Goal: Task Accomplishment & Management: Manage account settings

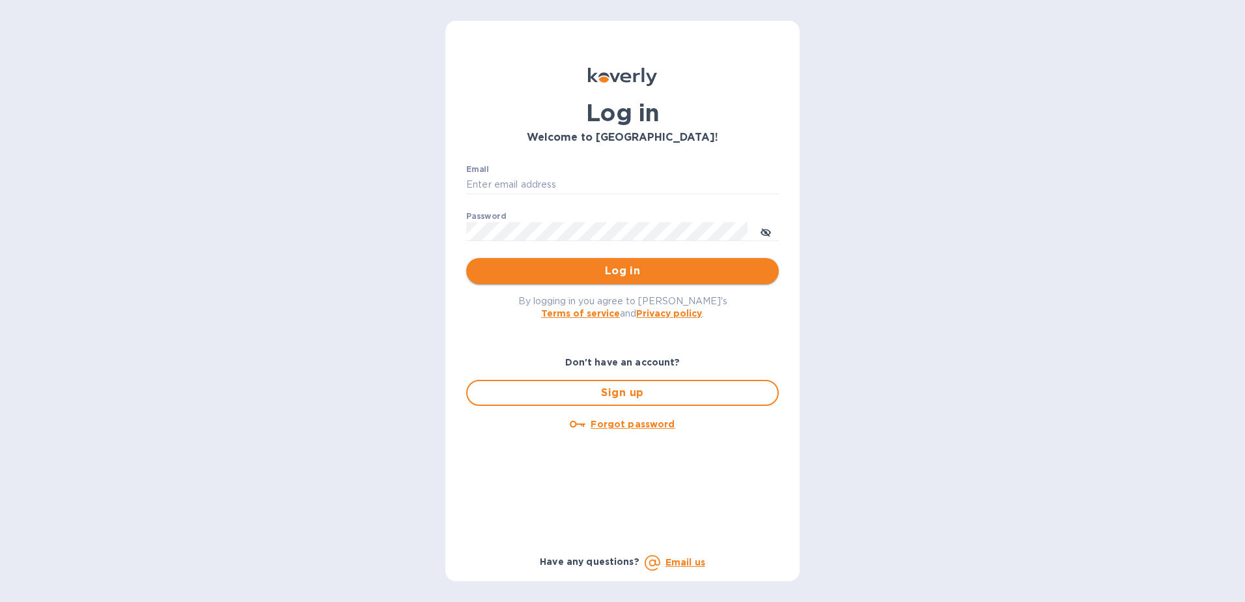
type input "[EMAIL_ADDRESS][DOMAIN_NAME]"
click at [611, 269] on span "Log in" at bounding box center [623, 271] width 292 height 16
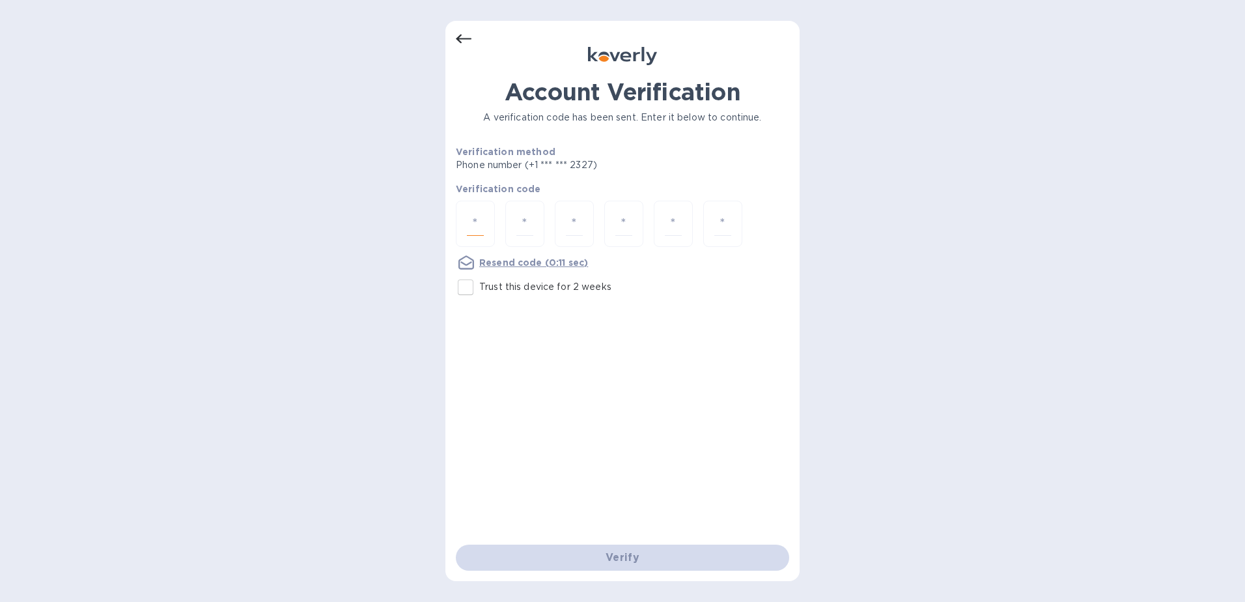
click at [470, 216] on input "number" at bounding box center [475, 224] width 17 height 24
type input "8"
type input "1"
type input "4"
type input "0"
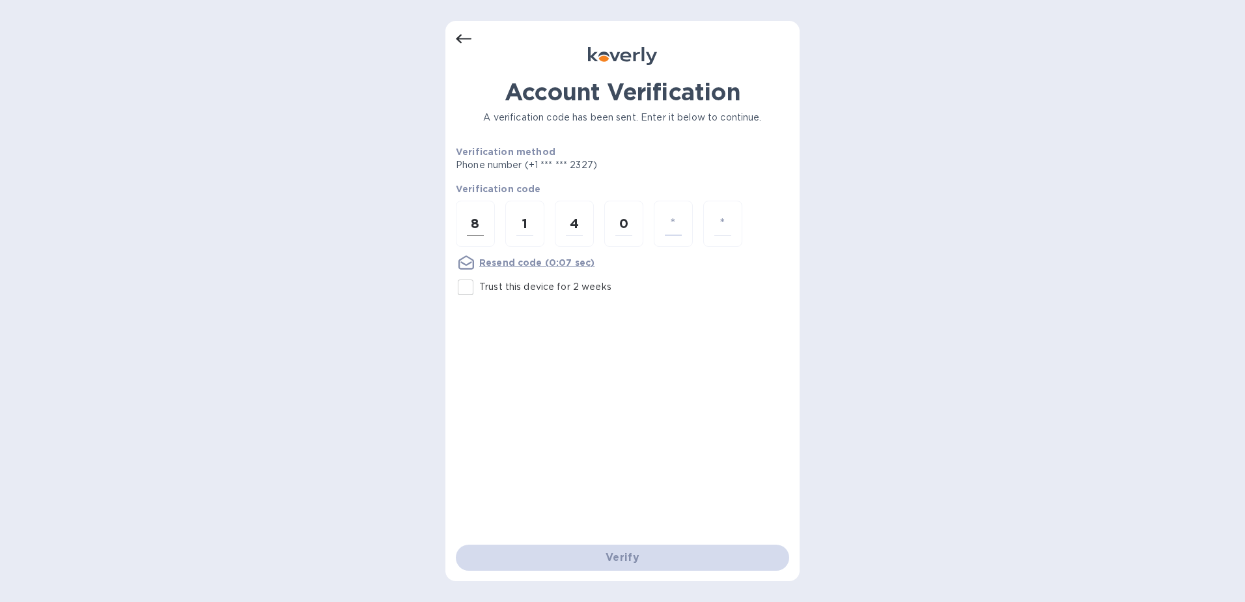
type input "7"
type input "5"
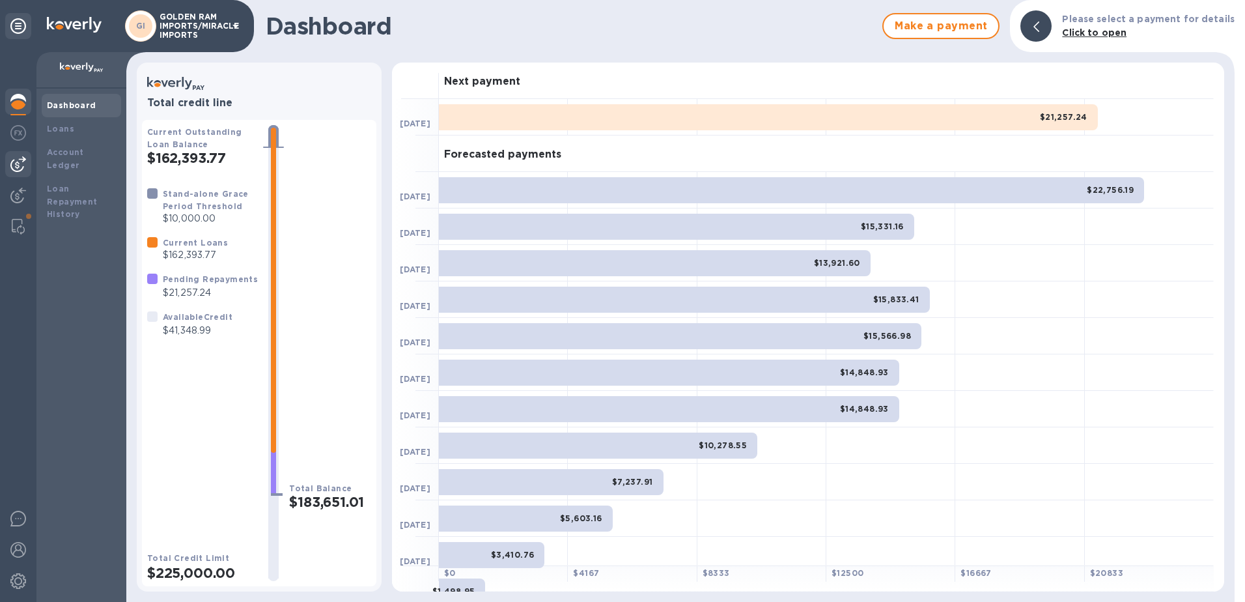
click at [16, 158] on img at bounding box center [18, 164] width 16 height 16
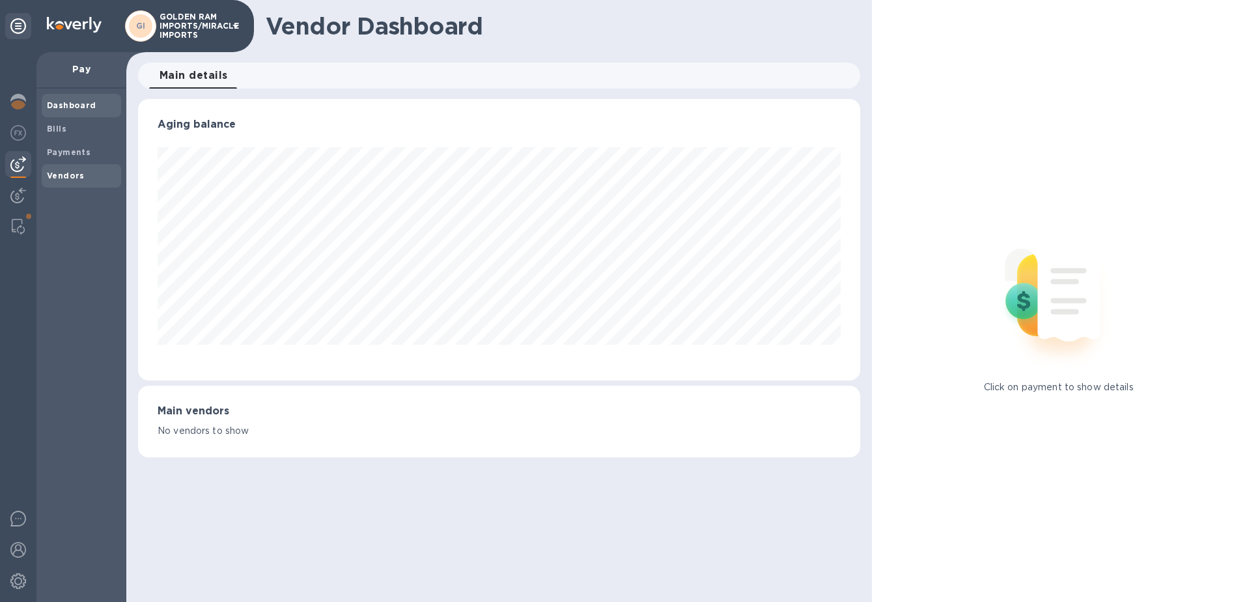
scroll to position [281, 723]
click at [70, 175] on b "Vendors" at bounding box center [66, 176] width 38 height 10
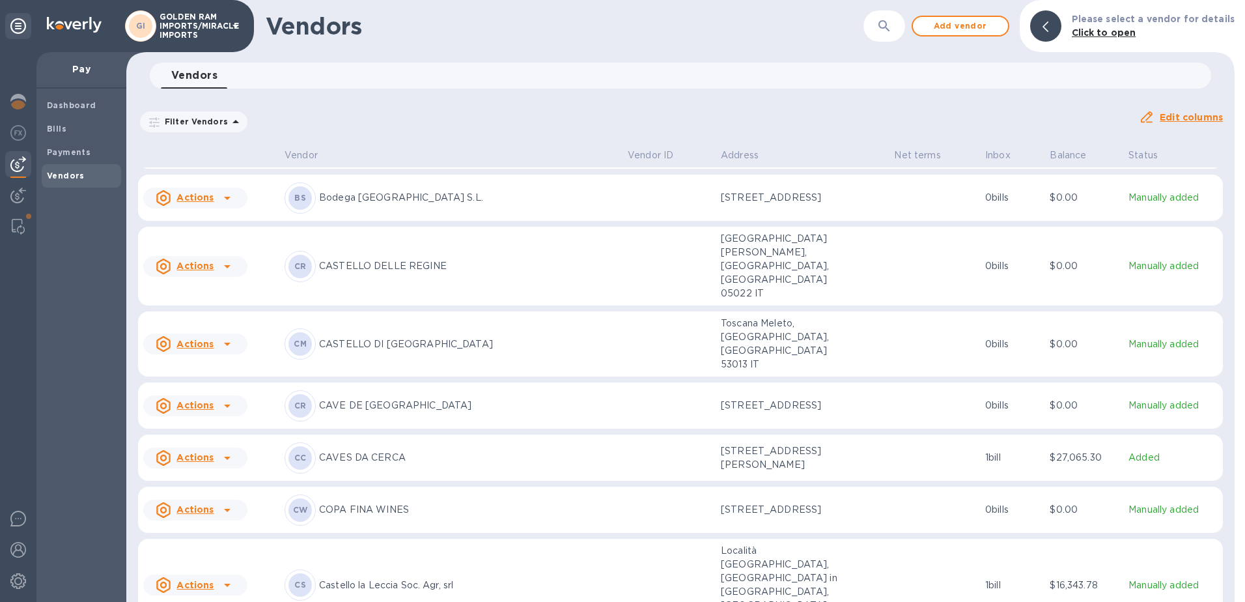
scroll to position [805, 0]
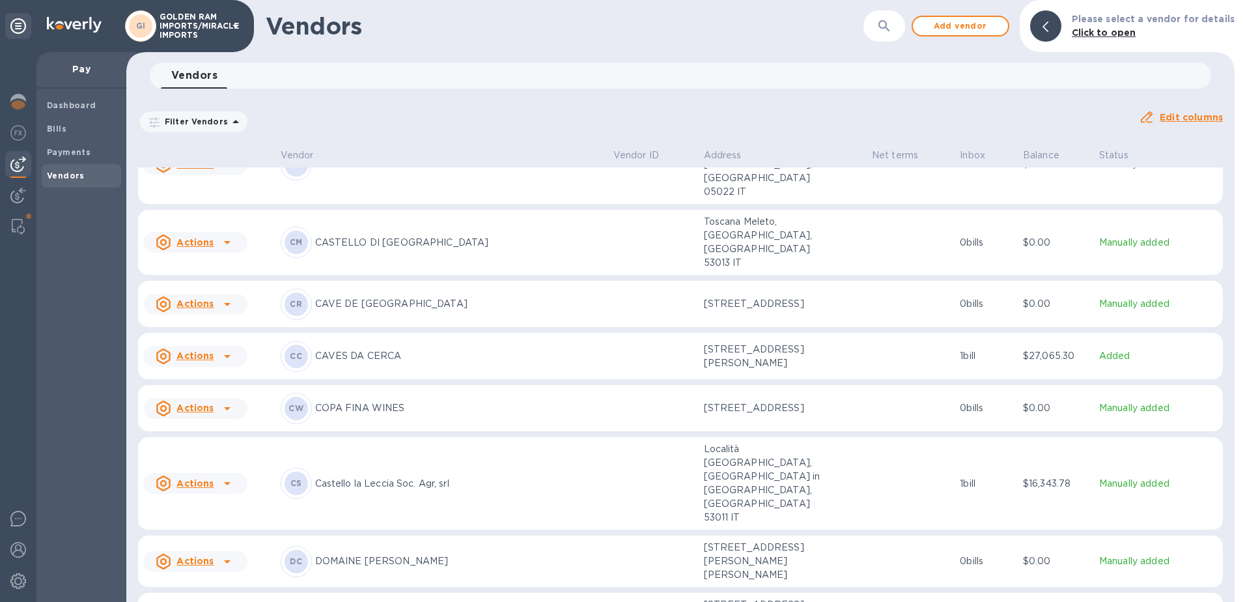
click at [192, 478] on u "Actions" at bounding box center [194, 483] width 37 height 10
click at [961, 365] on div at bounding box center [622, 301] width 1245 height 602
click at [389, 477] on p "Castello la Leccia Soc. Agr, srl" at bounding box center [459, 484] width 288 height 14
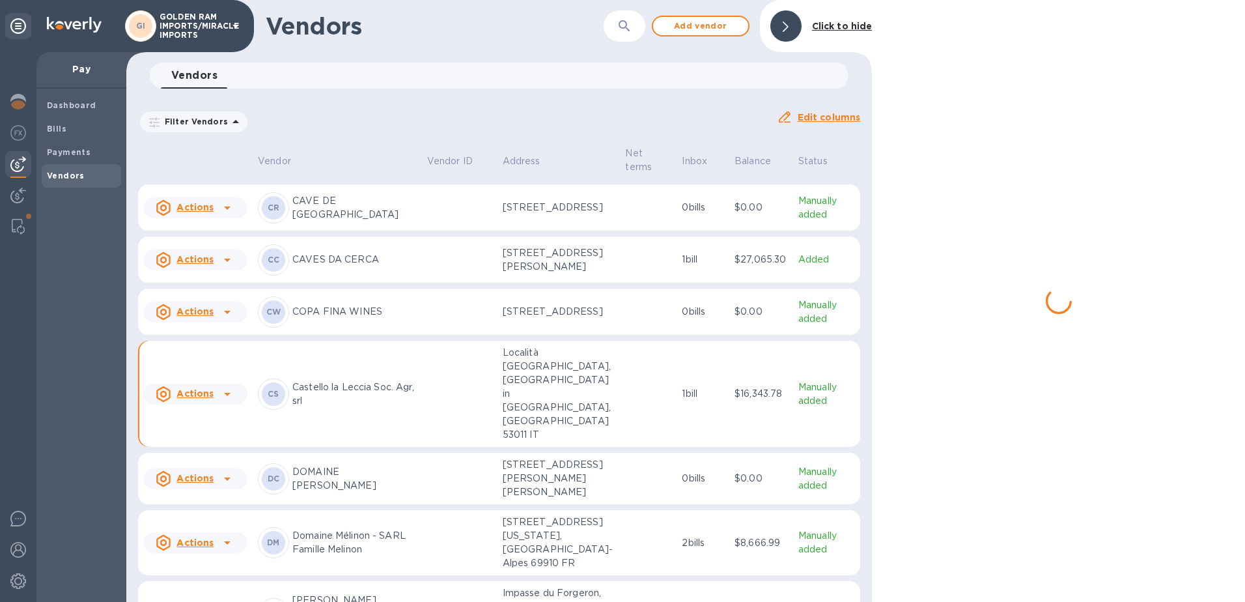
scroll to position [945, 0]
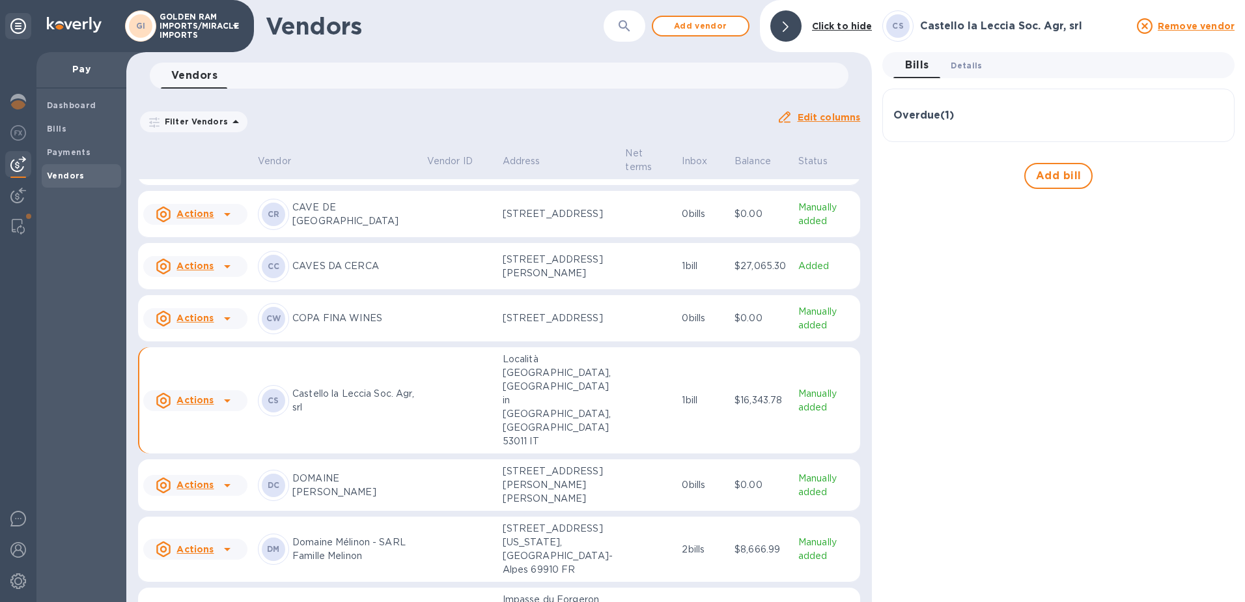
click at [964, 63] on span "Details 0" at bounding box center [966, 66] width 31 height 14
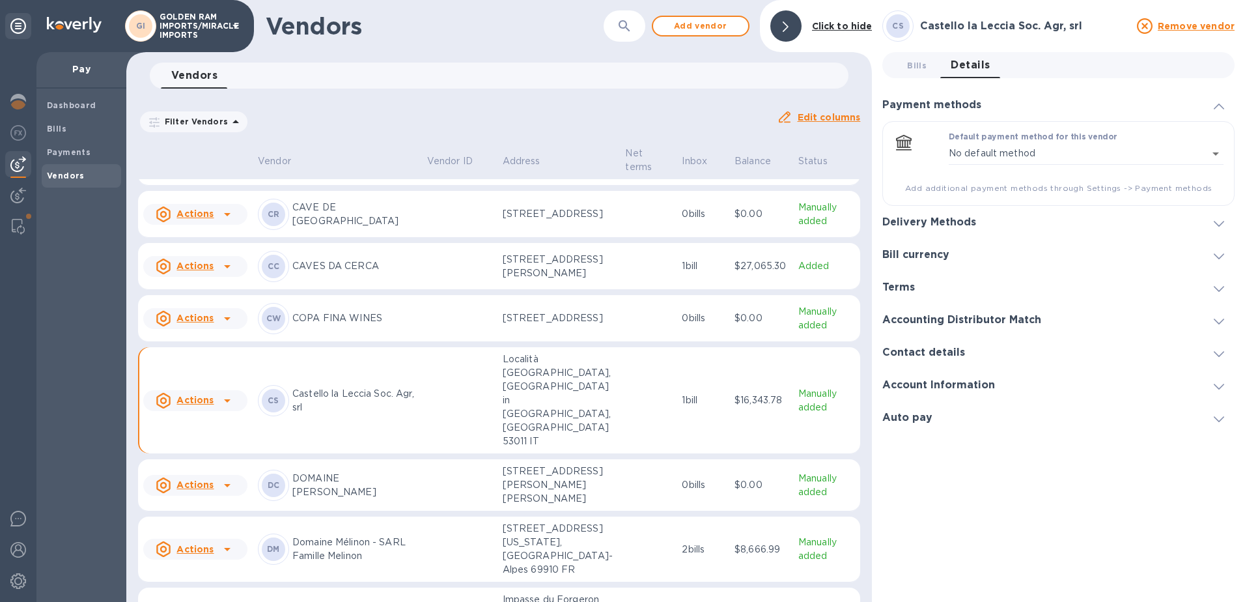
click at [1223, 220] on span at bounding box center [1219, 222] width 10 height 12
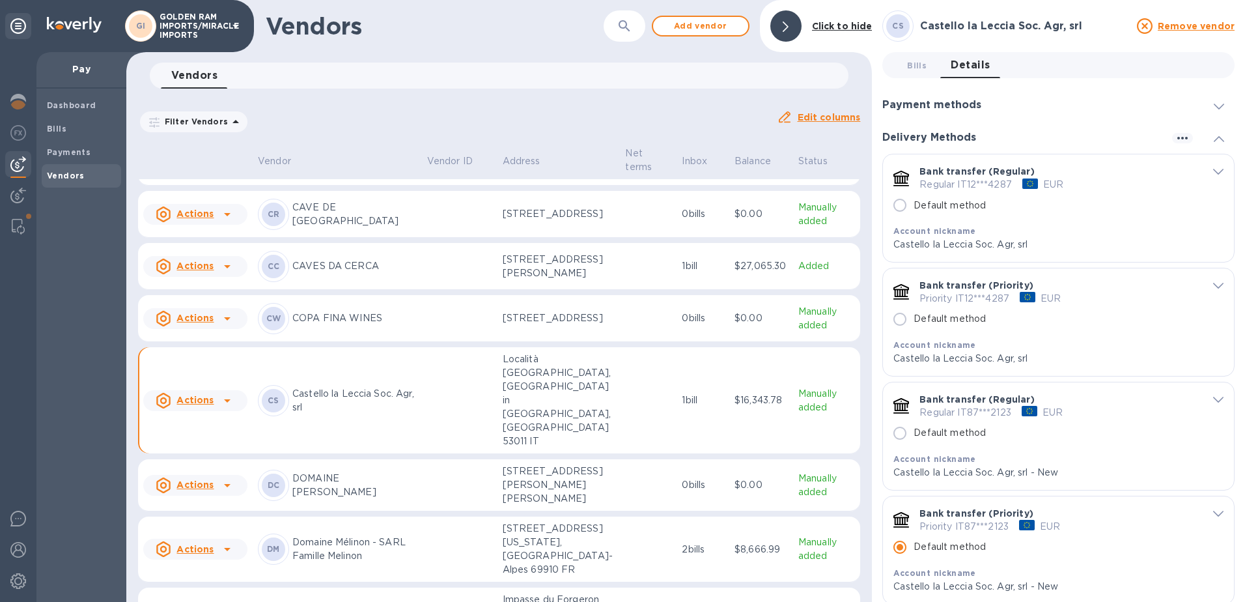
click at [1219, 169] on div "Bank transfer (Regular) Regular IT12***4287 EUR Default method Account nickname…" at bounding box center [1058, 207] width 351 height 107
click at [898, 204] on input "Default method" at bounding box center [899, 204] width 27 height 27
click at [1181, 141] on icon "button" at bounding box center [1183, 138] width 16 height 16
click at [1181, 141] on div at bounding box center [622, 301] width 1245 height 602
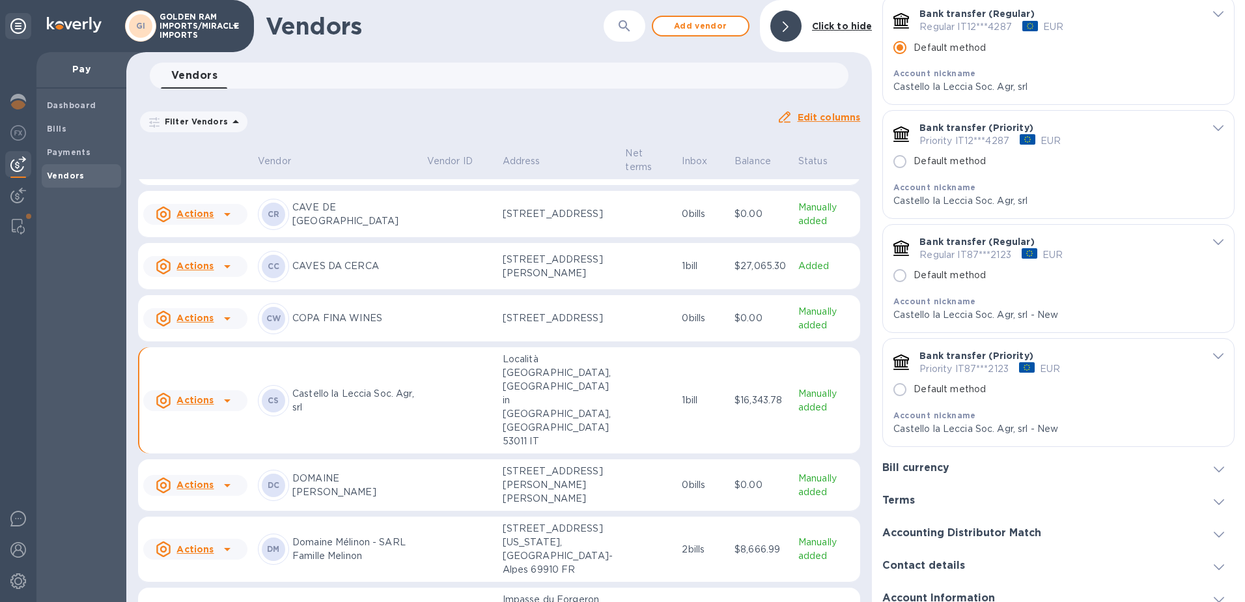
scroll to position [188, 0]
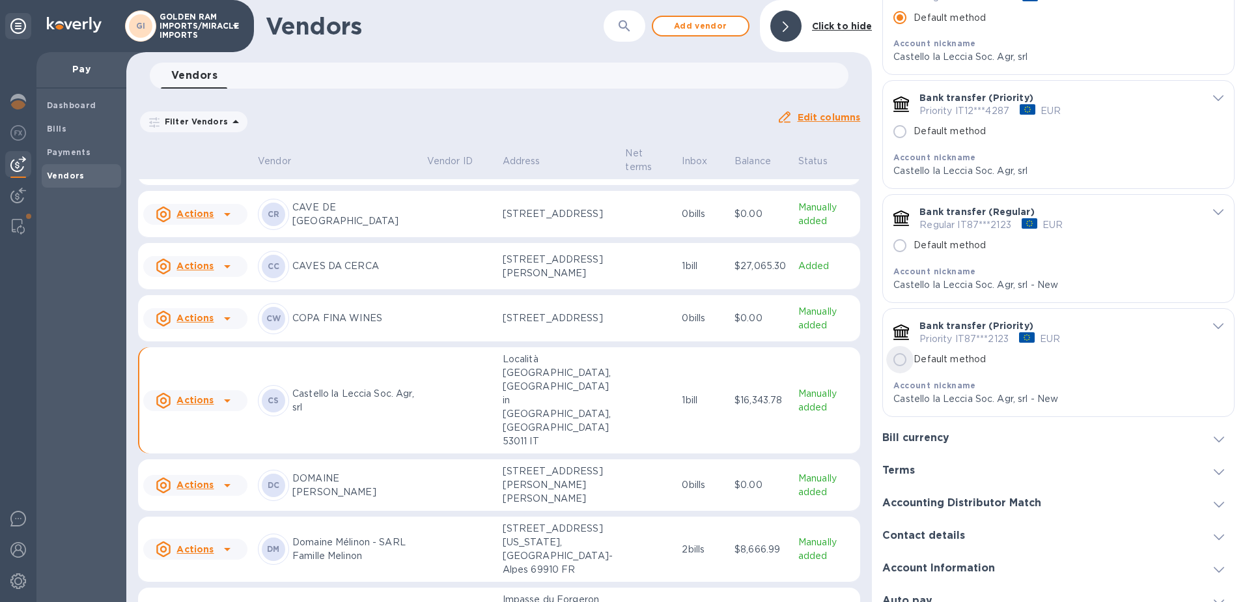
click at [904, 357] on input "Default method" at bounding box center [899, 359] width 27 height 27
radio input "false"
radio input "true"
click at [899, 245] on input "Default method" at bounding box center [899, 245] width 27 height 27
radio input "true"
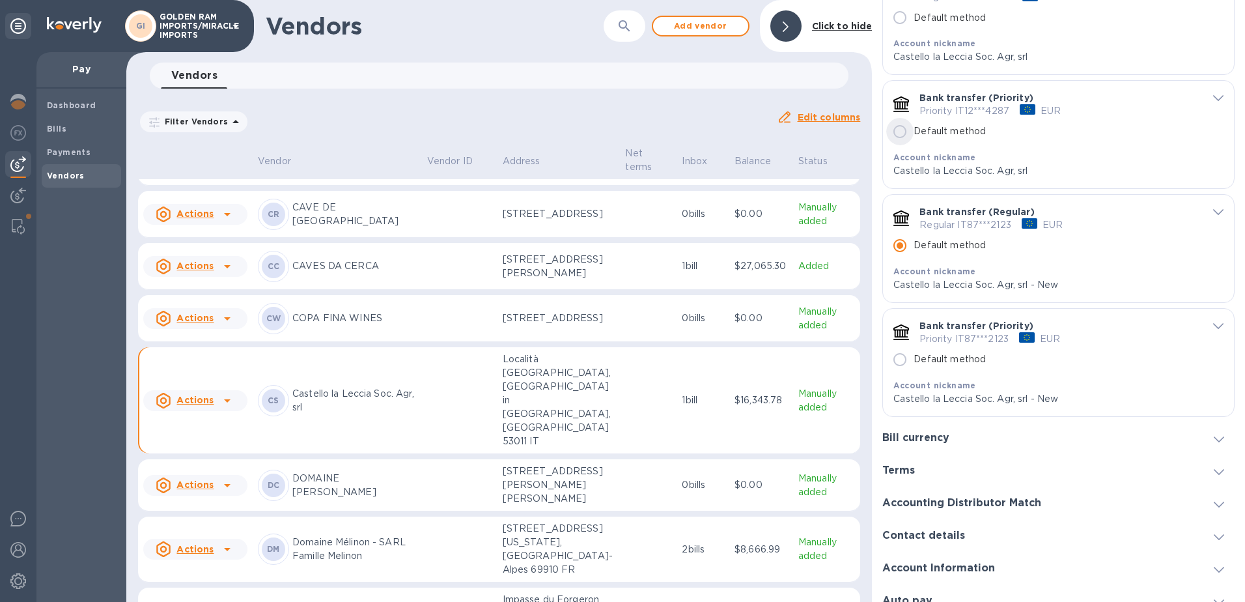
drag, startPoint x: 1043, startPoint y: 126, endPoint x: 913, endPoint y: 143, distance: 130.6
click at [913, 143] on input "Default method" at bounding box center [899, 131] width 27 height 27
click at [900, 245] on input "Default method" at bounding box center [899, 245] width 27 height 27
radio input "false"
radio input "true"
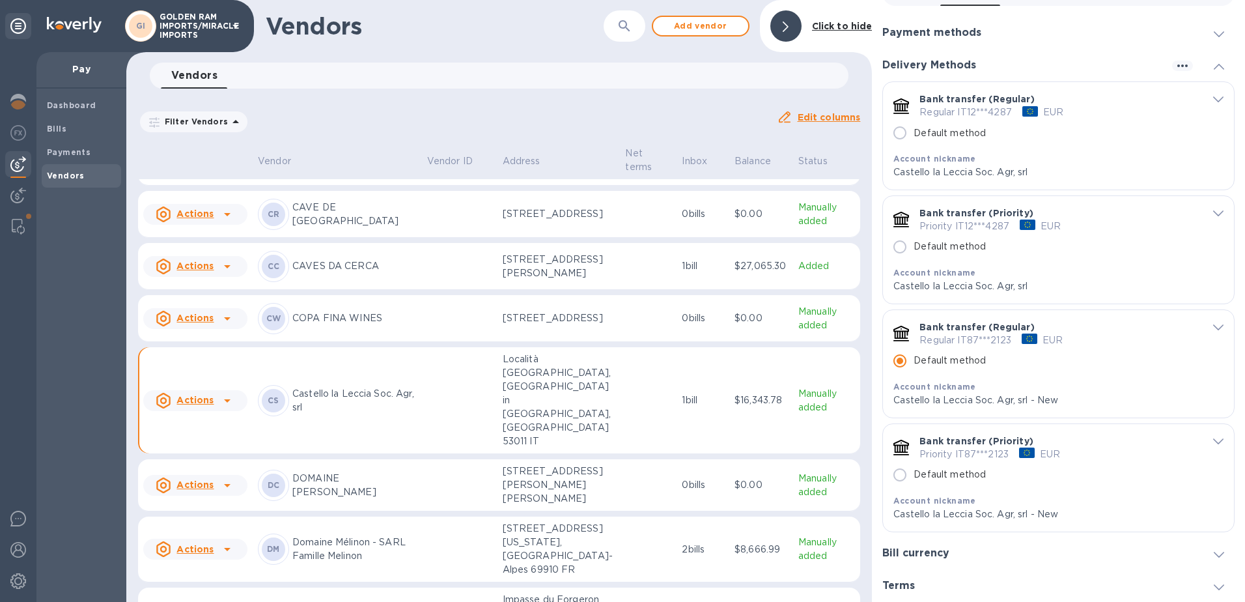
scroll to position [47, 0]
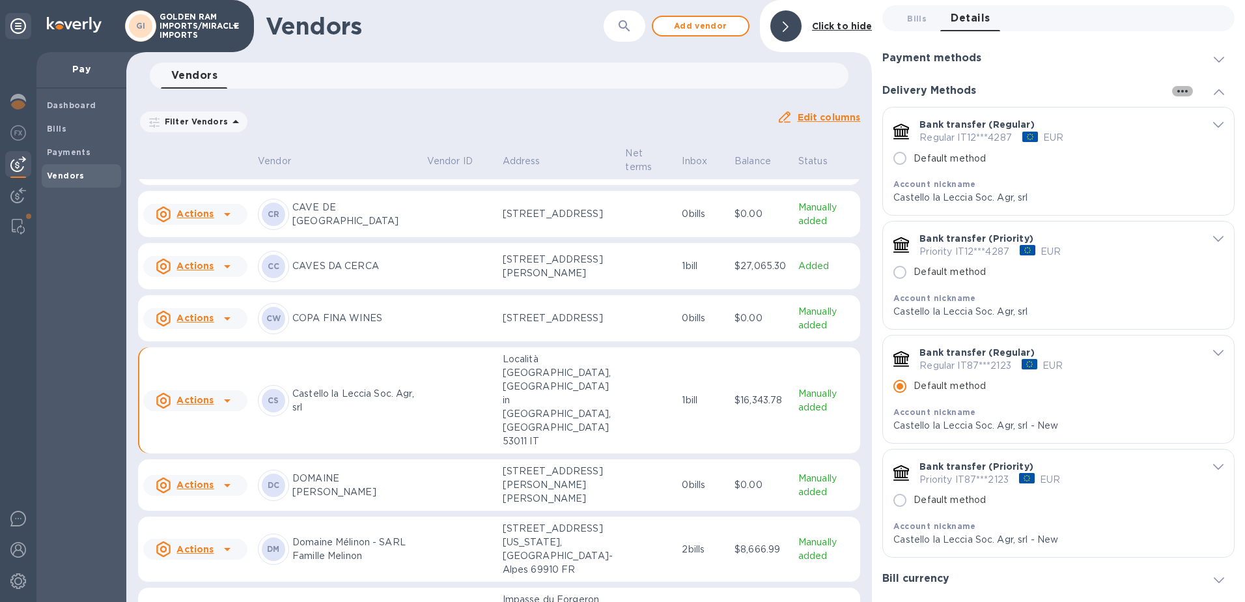
click at [1178, 89] on icon "button" at bounding box center [1183, 91] width 16 height 16
click at [1212, 91] on div at bounding box center [622, 301] width 1245 height 602
click at [1214, 62] on icon at bounding box center [1219, 60] width 10 height 6
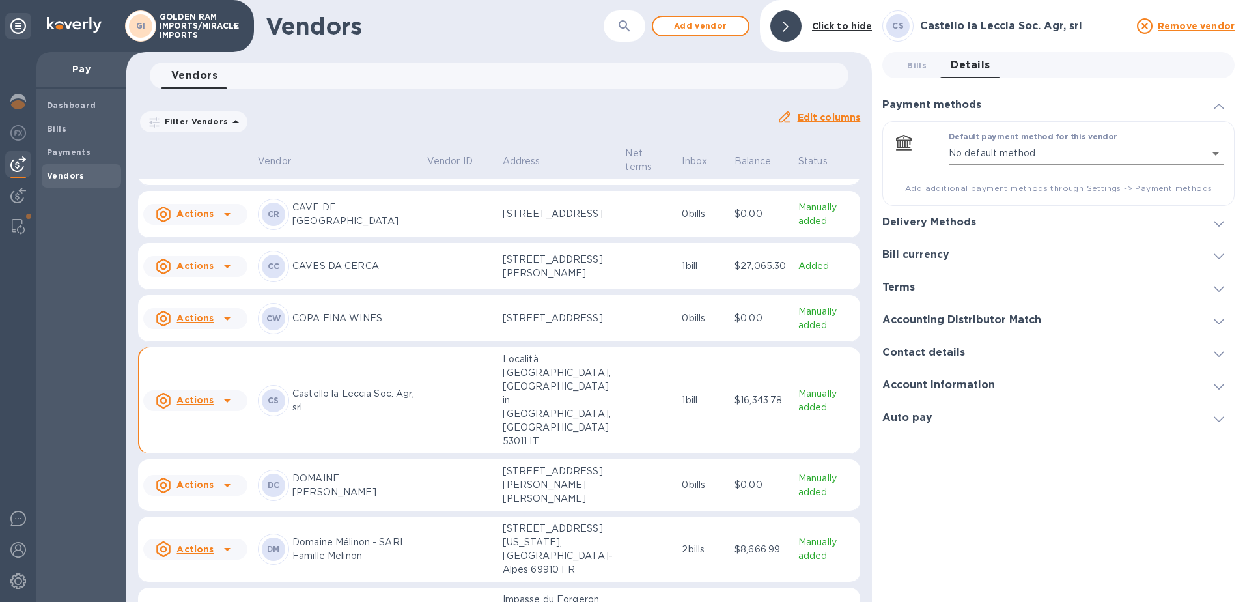
click at [1215, 150] on body "GI GOLDEN RAM IMPORTS/MIRACLE IMPORTS Pay Dashboard Bills Payments Vendors Vend…" at bounding box center [622, 301] width 1245 height 602
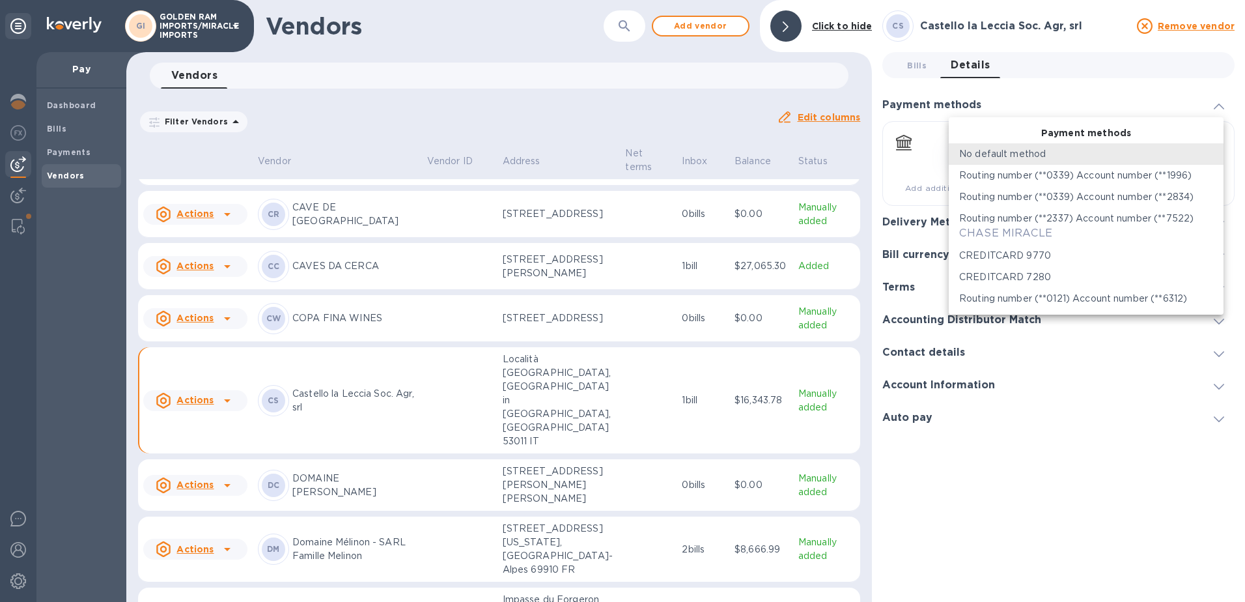
click at [1215, 150] on li "No default method" at bounding box center [1086, 153] width 275 height 21
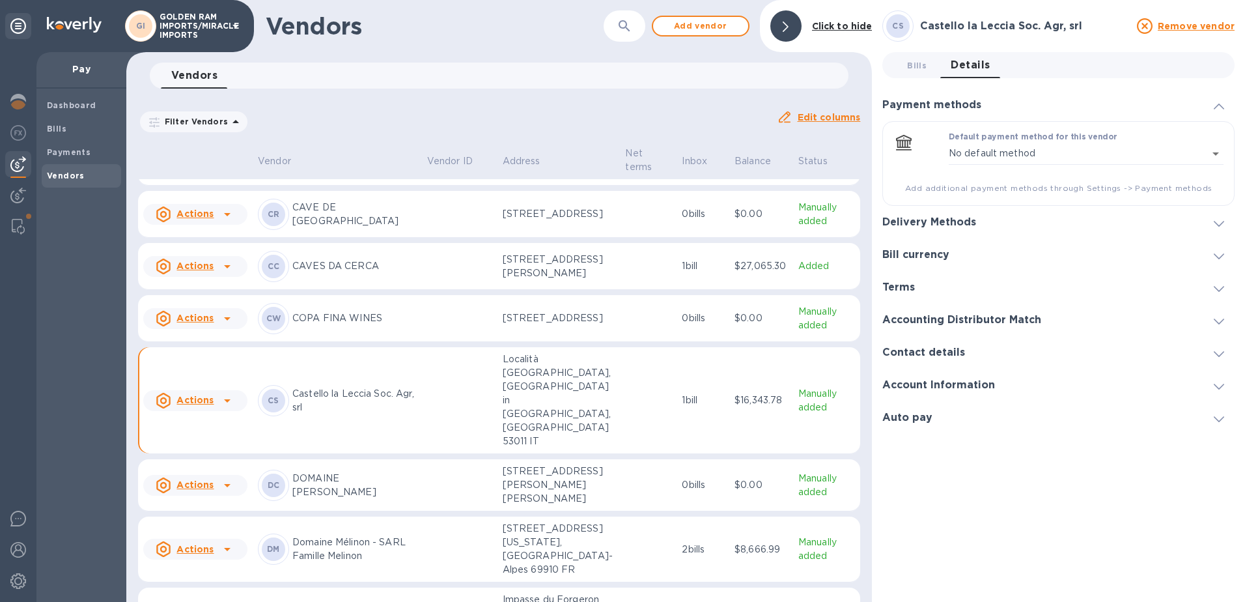
click at [1221, 387] on icon at bounding box center [1219, 386] width 10 height 6
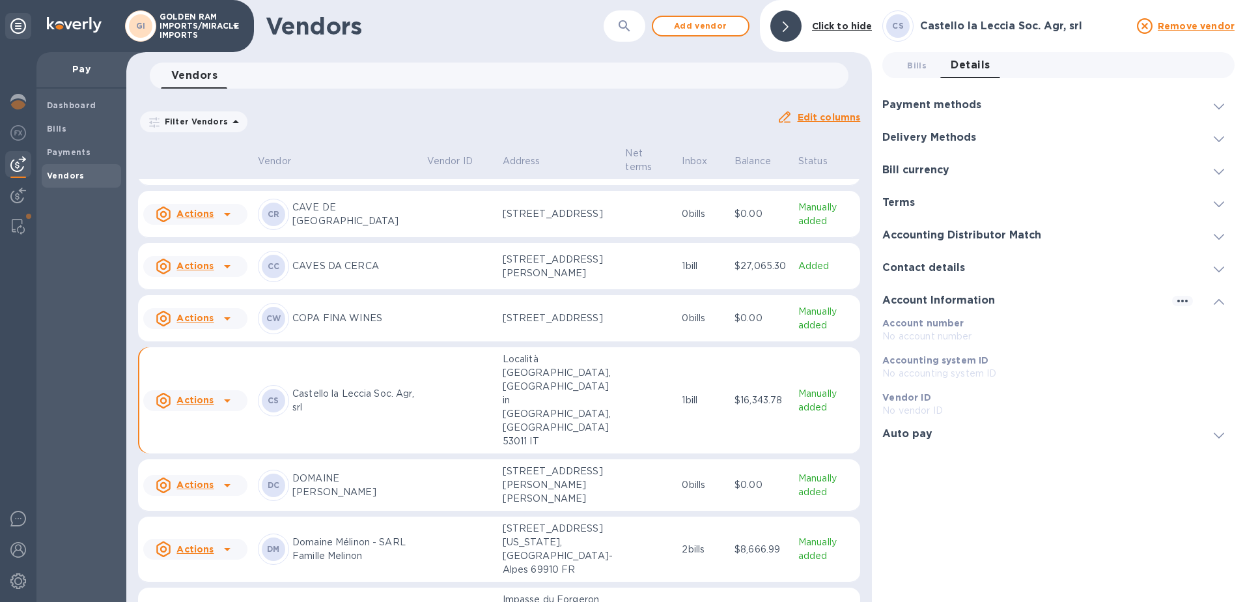
click at [1219, 387] on div "Vendor ID No vendor ID" at bounding box center [1058, 403] width 363 height 37
click at [1221, 269] on icon at bounding box center [1219, 269] width 10 height 6
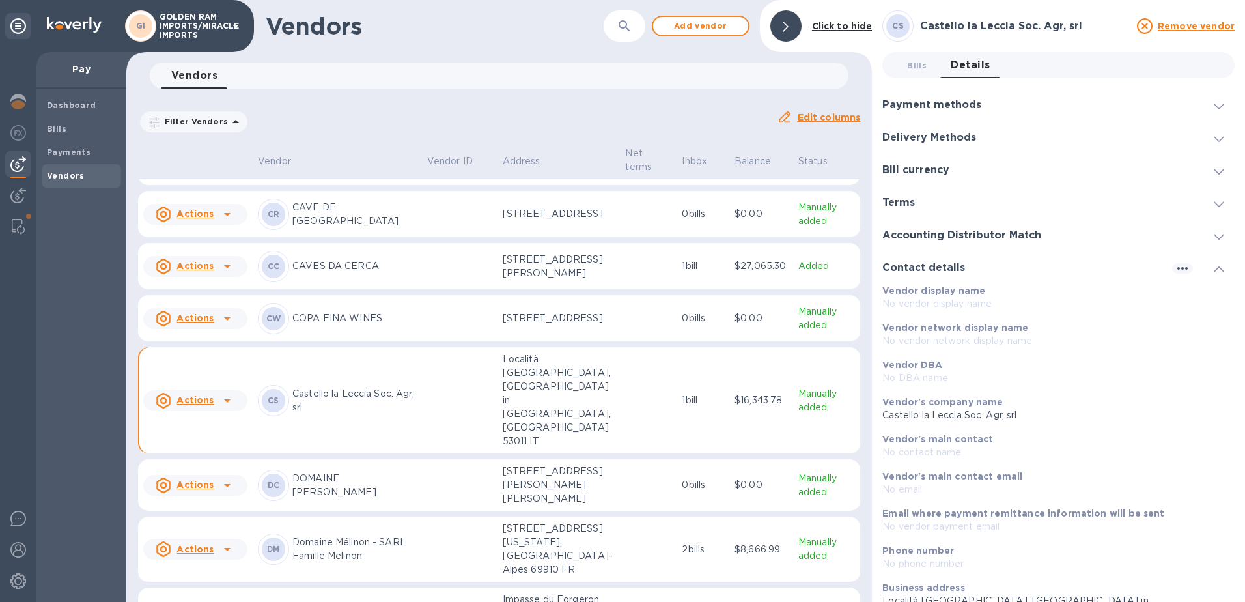
click at [1221, 269] on div at bounding box center [1218, 267] width 31 height 13
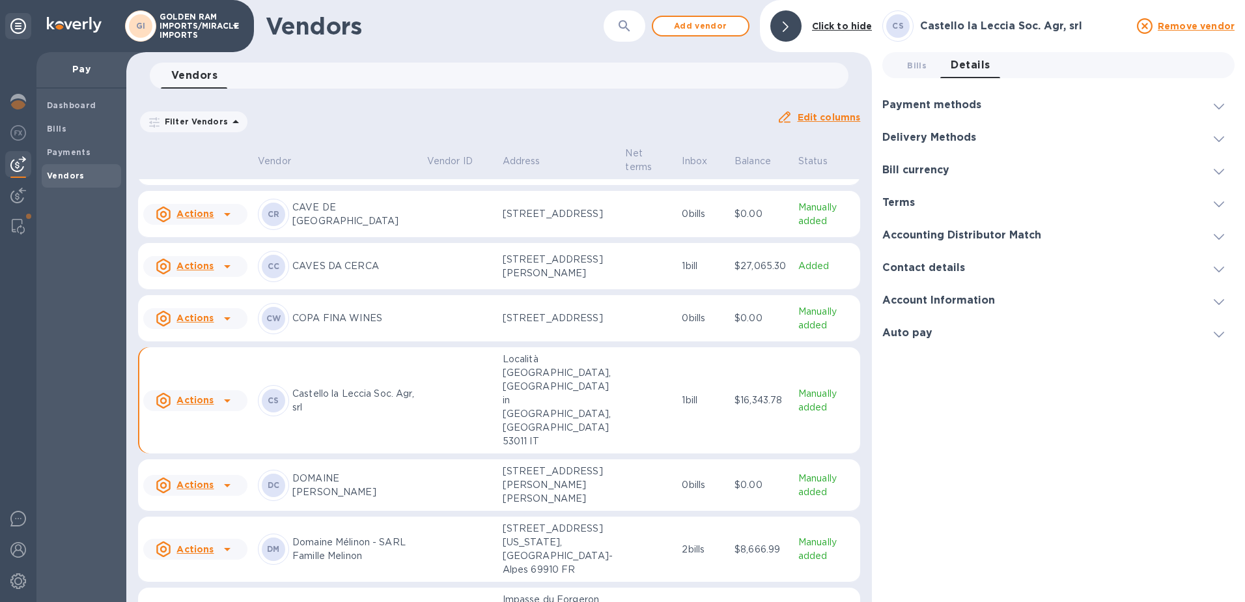
click at [1217, 199] on span at bounding box center [1219, 203] width 10 height 12
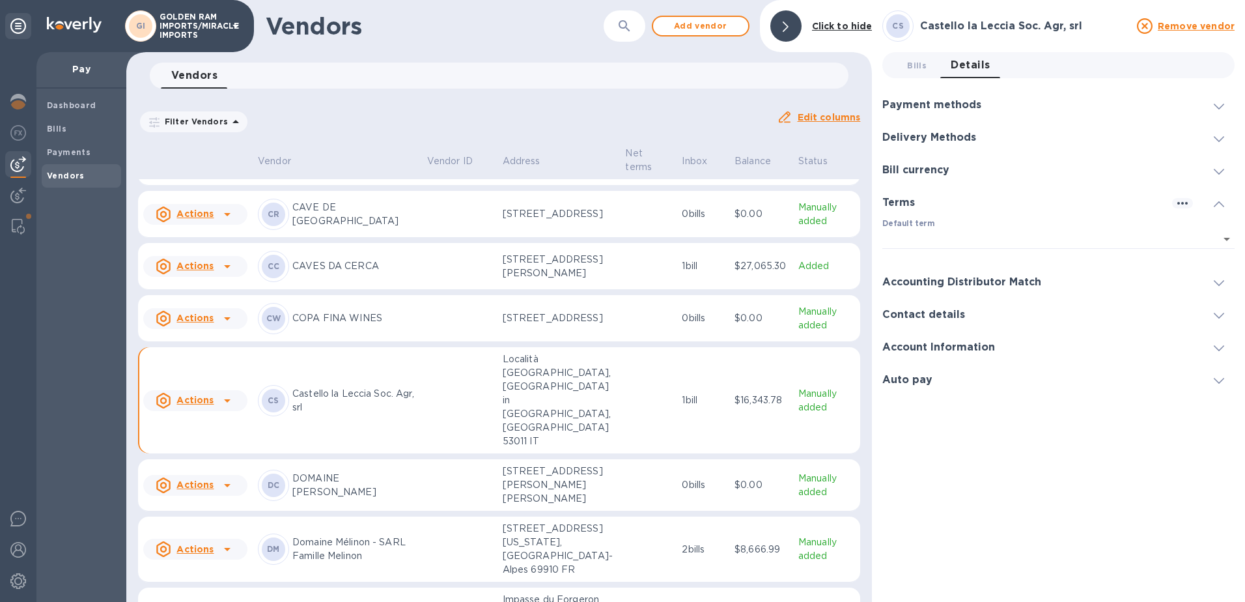
click at [1218, 200] on span at bounding box center [1219, 203] width 10 height 12
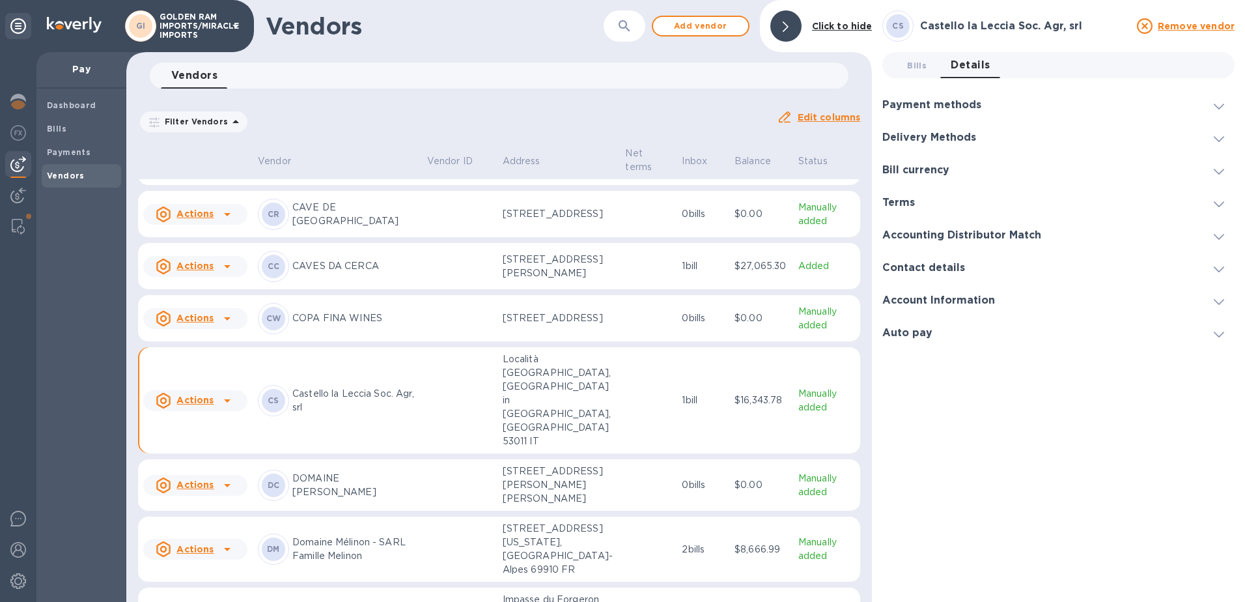
click at [1216, 174] on span at bounding box center [1219, 170] width 10 height 12
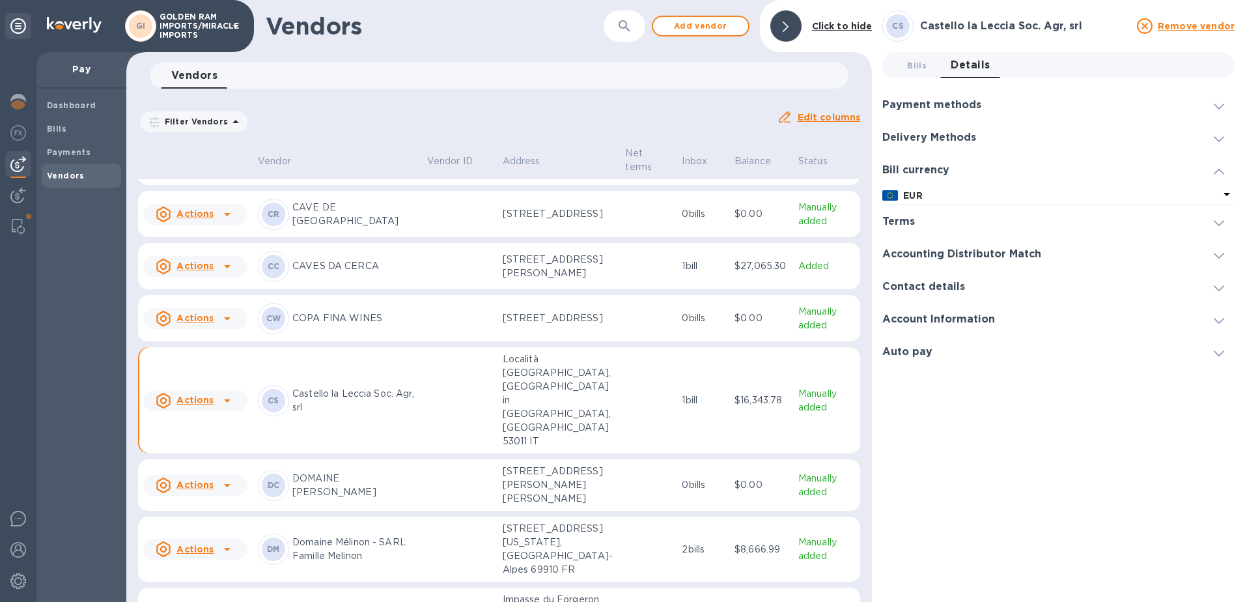
click at [1216, 174] on span at bounding box center [1219, 170] width 10 height 12
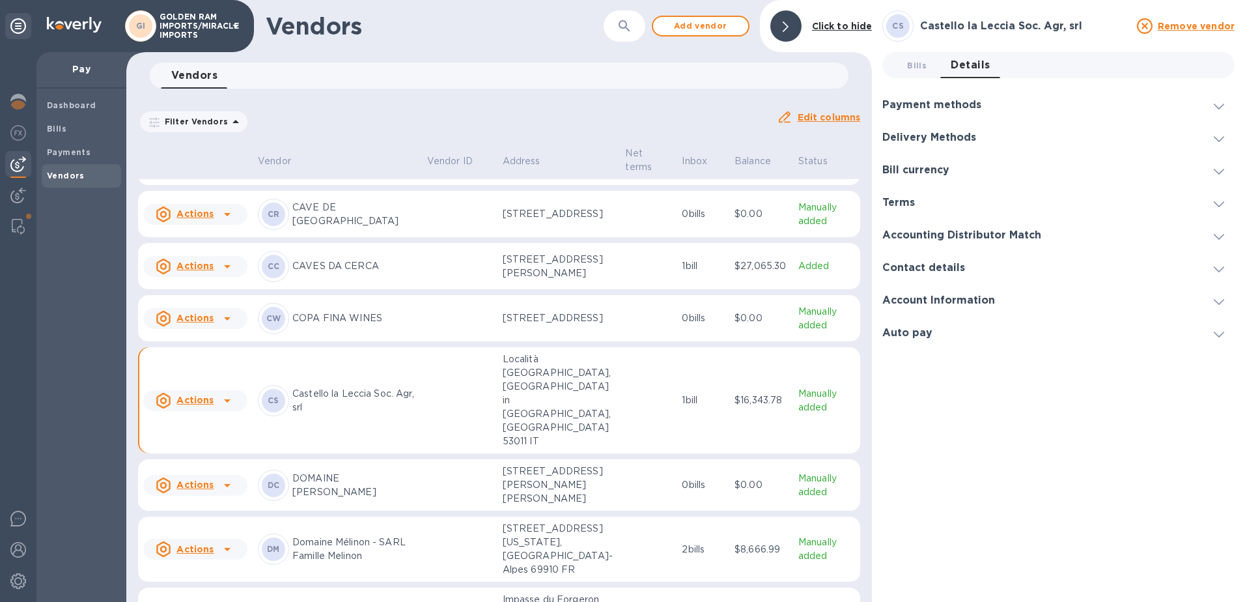
click at [1214, 154] on div "Bill currency" at bounding box center [1058, 170] width 352 height 33
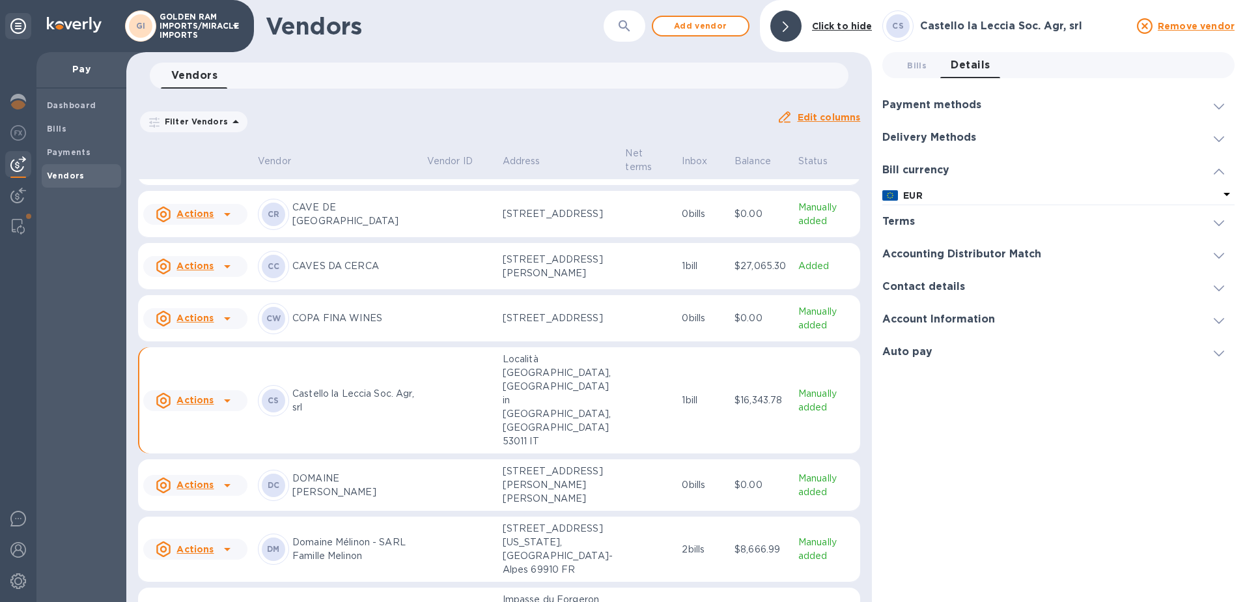
click at [1214, 145] on div "Delivery Methods" at bounding box center [1058, 137] width 352 height 33
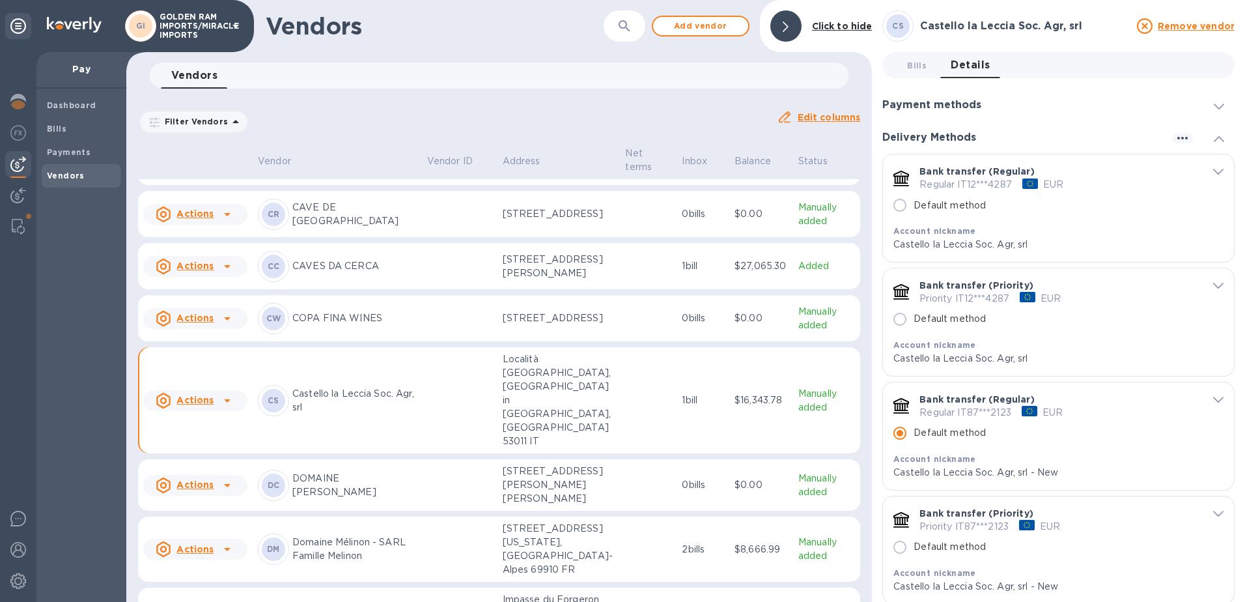
click at [1214, 171] on icon "default-method" at bounding box center [1218, 172] width 10 height 6
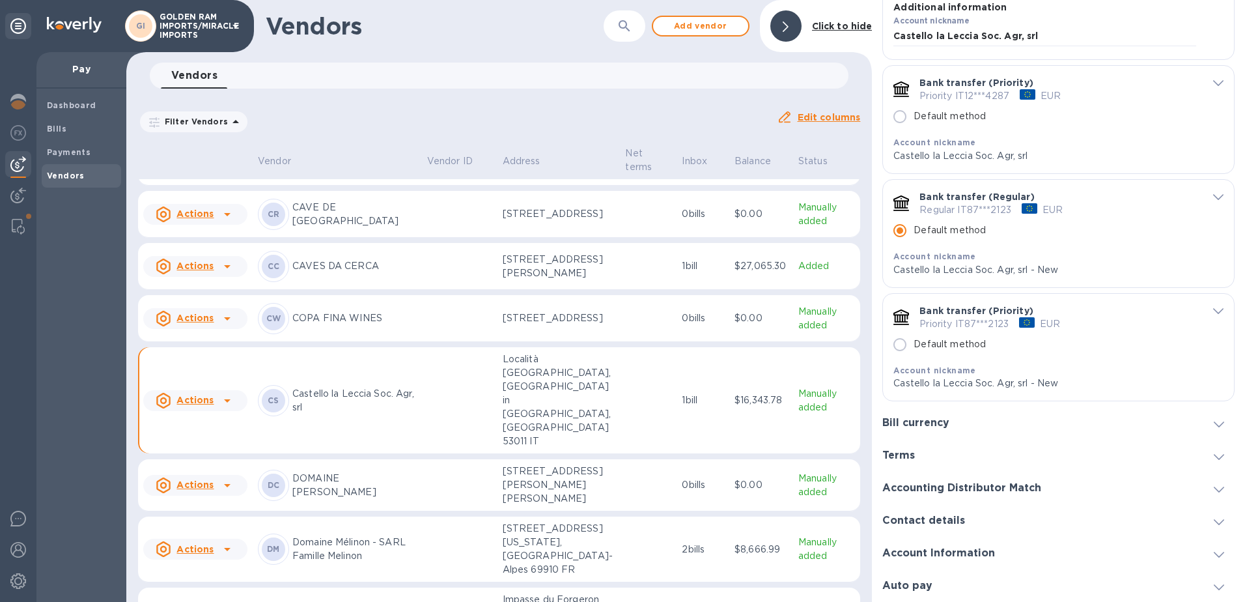
scroll to position [240, 0]
click at [932, 385] on link "Archive" at bounding box center [932, 390] width 36 height 10
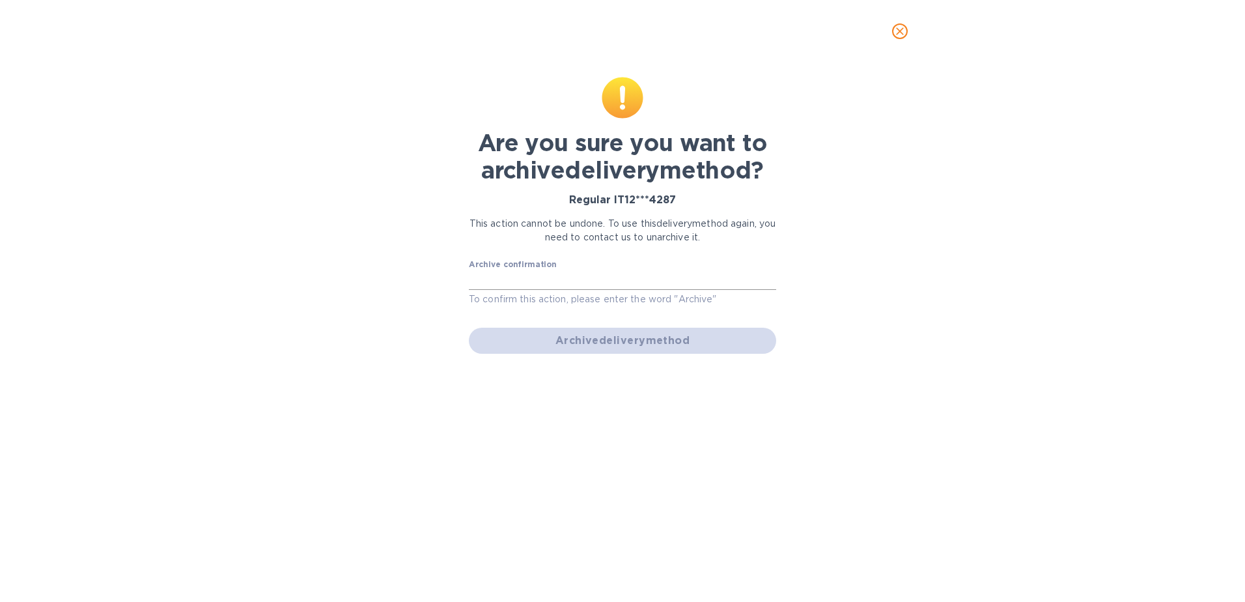
click at [525, 285] on input "text" at bounding box center [622, 280] width 307 height 20
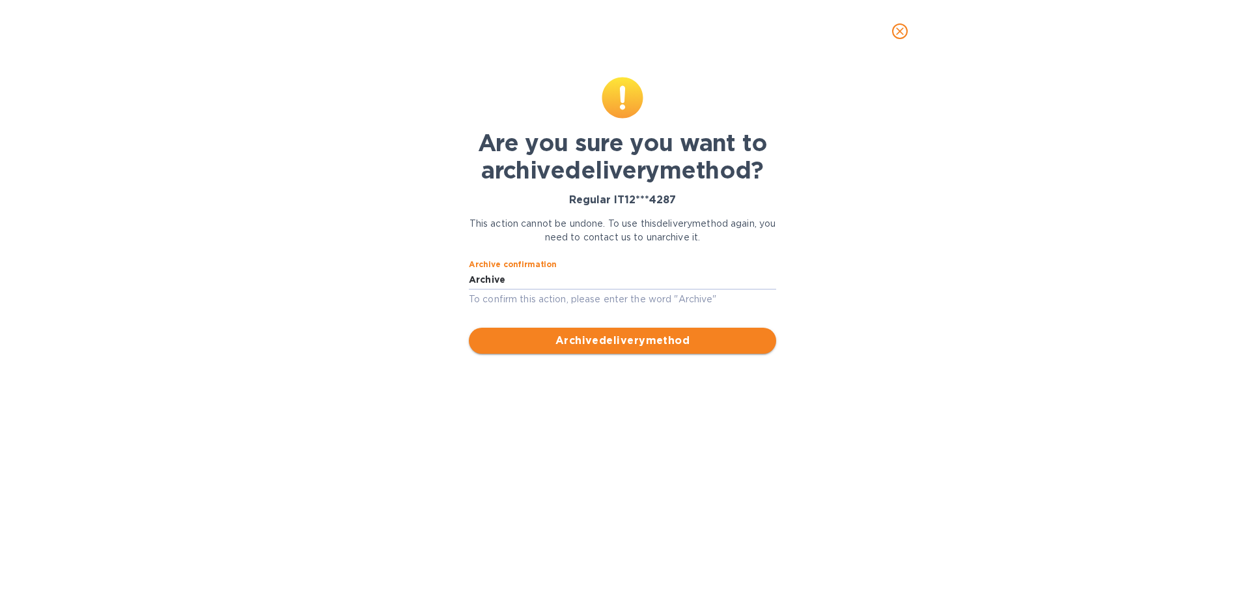
type input "Archive"
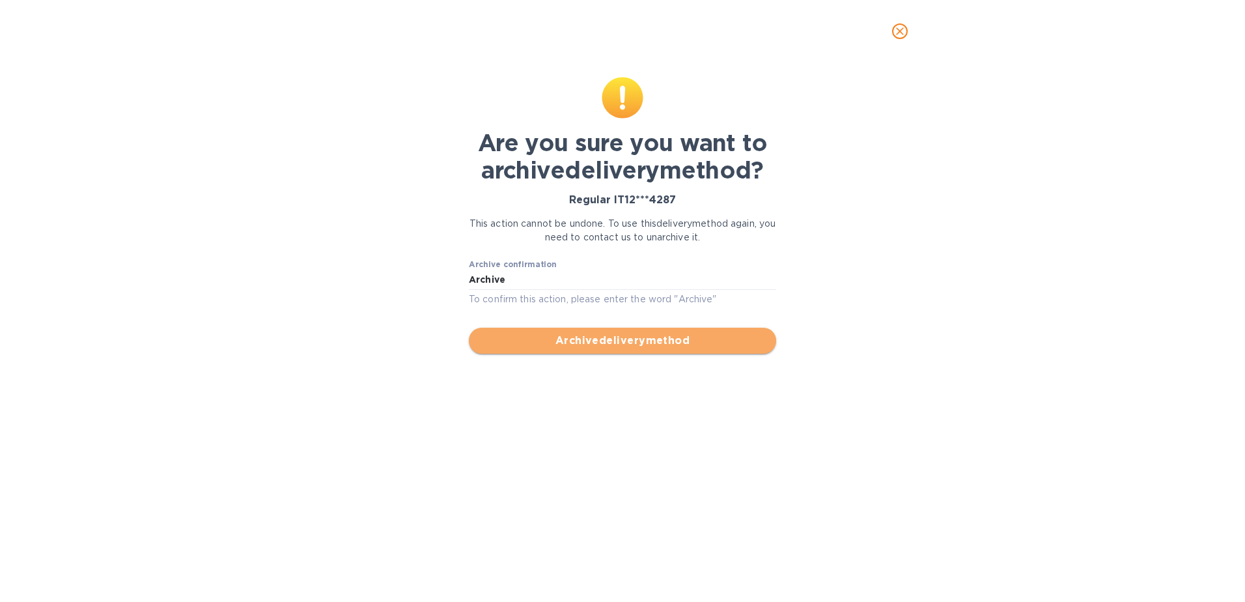
click at [620, 346] on span "Archive delivery method" at bounding box center [622, 341] width 286 height 16
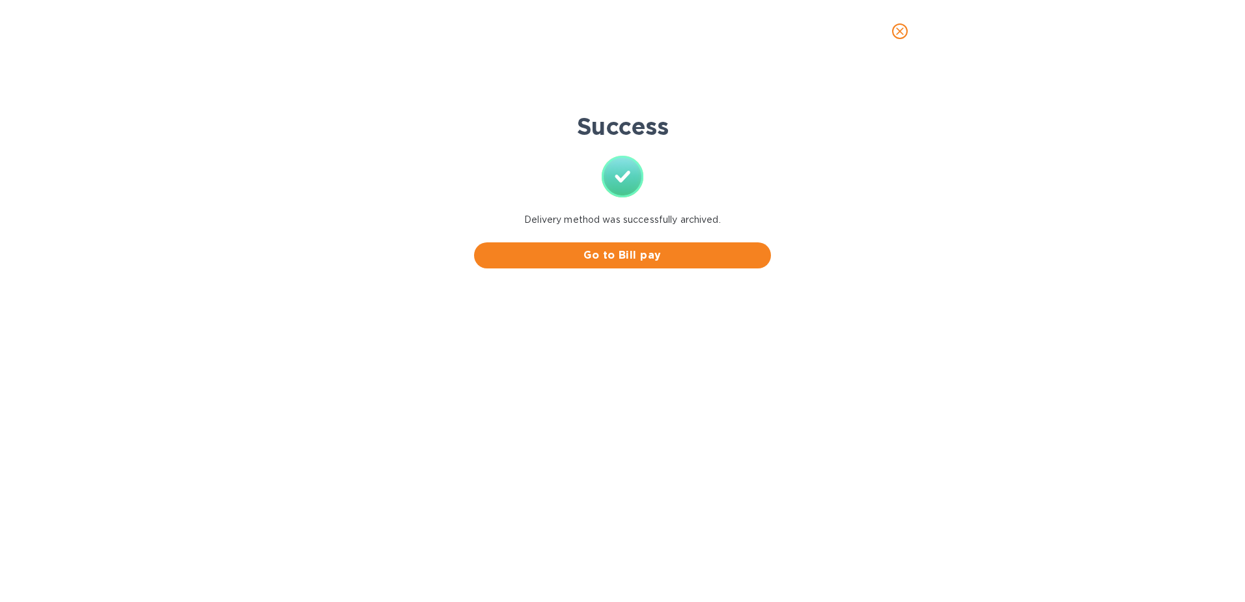
scroll to position [0, 0]
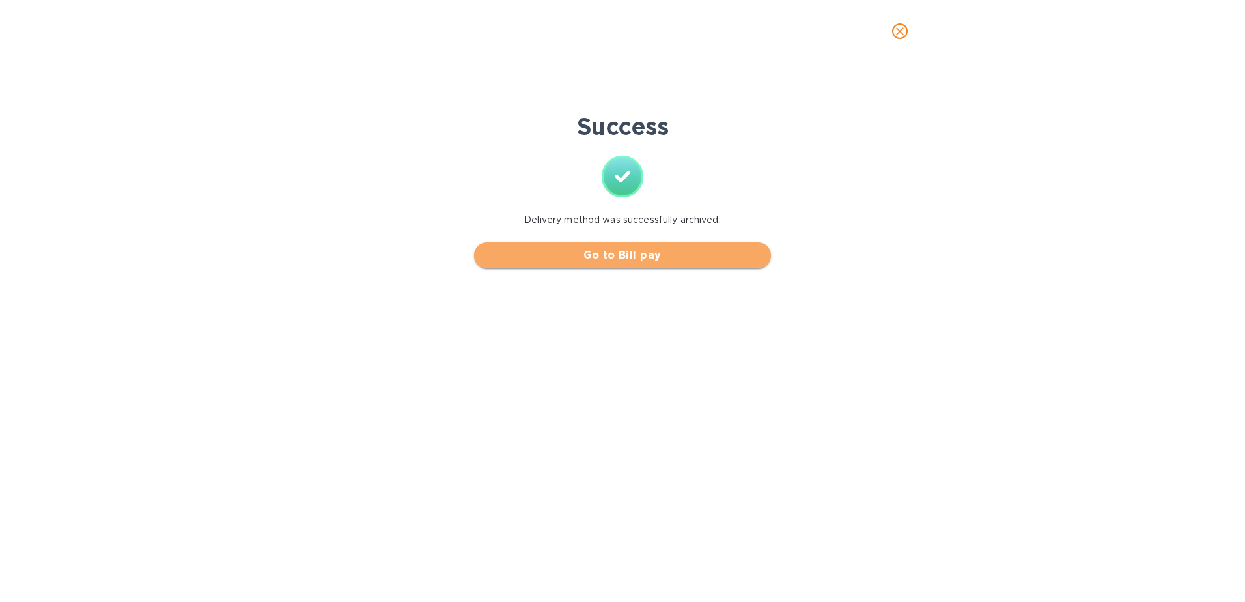
click at [619, 257] on span "Go to Bill pay" at bounding box center [622, 255] width 276 height 16
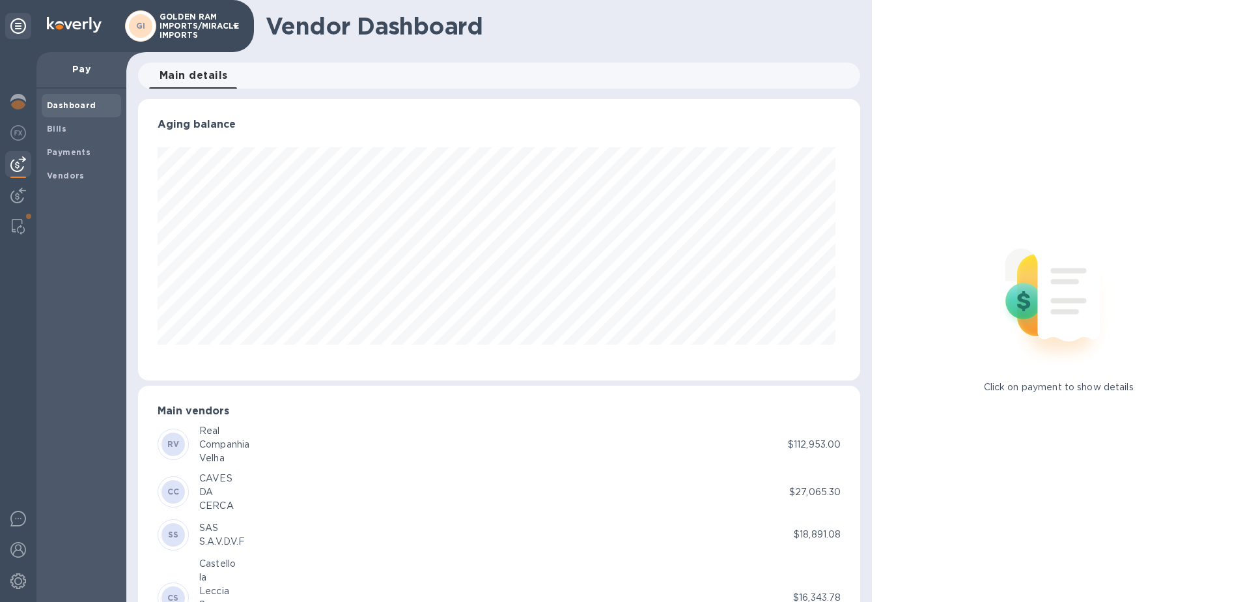
scroll to position [281, 718]
click at [68, 171] on b "Vendors" at bounding box center [66, 176] width 38 height 10
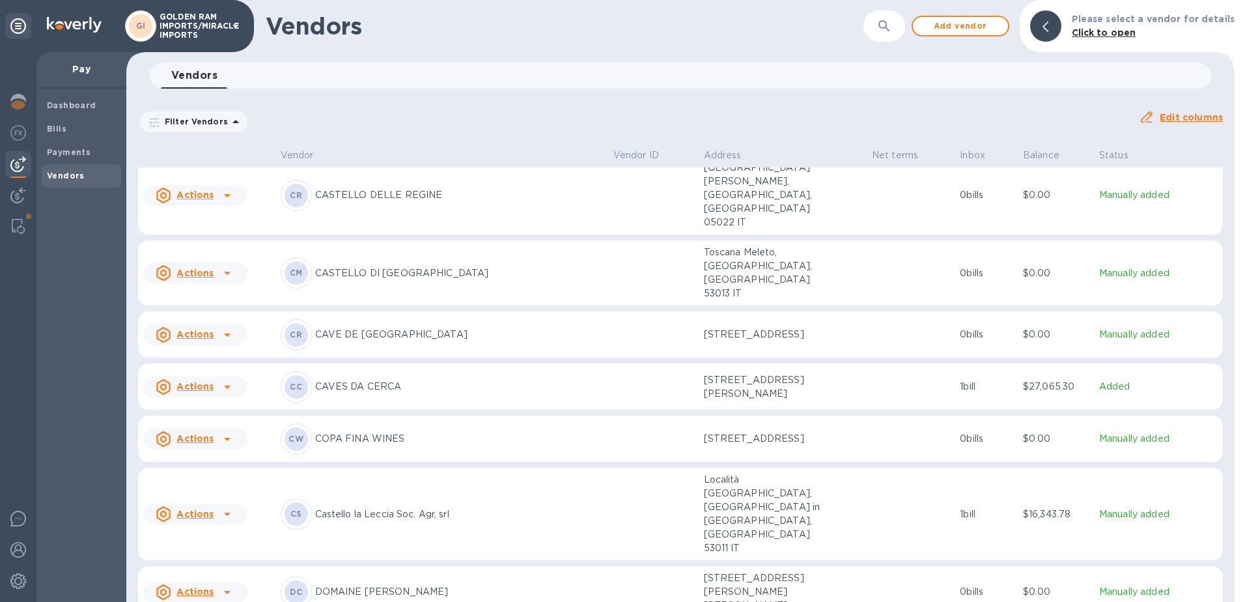
scroll to position [821, 0]
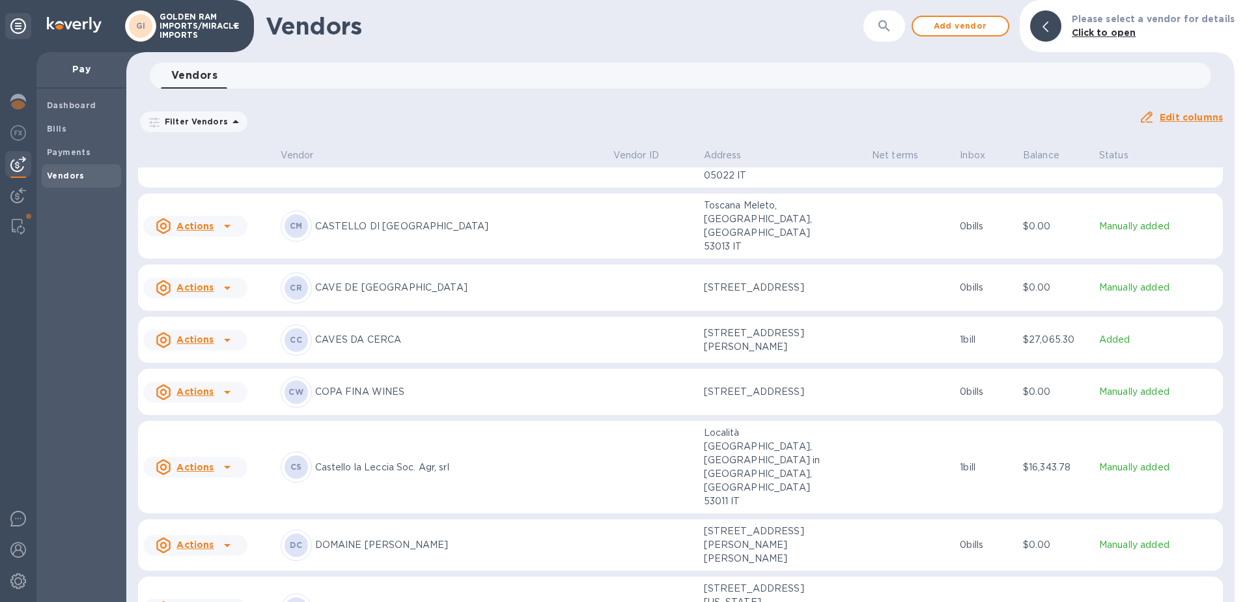
click at [413, 460] on p "Castello la Leccia Soc. Agr, srl" at bounding box center [459, 467] width 288 height 14
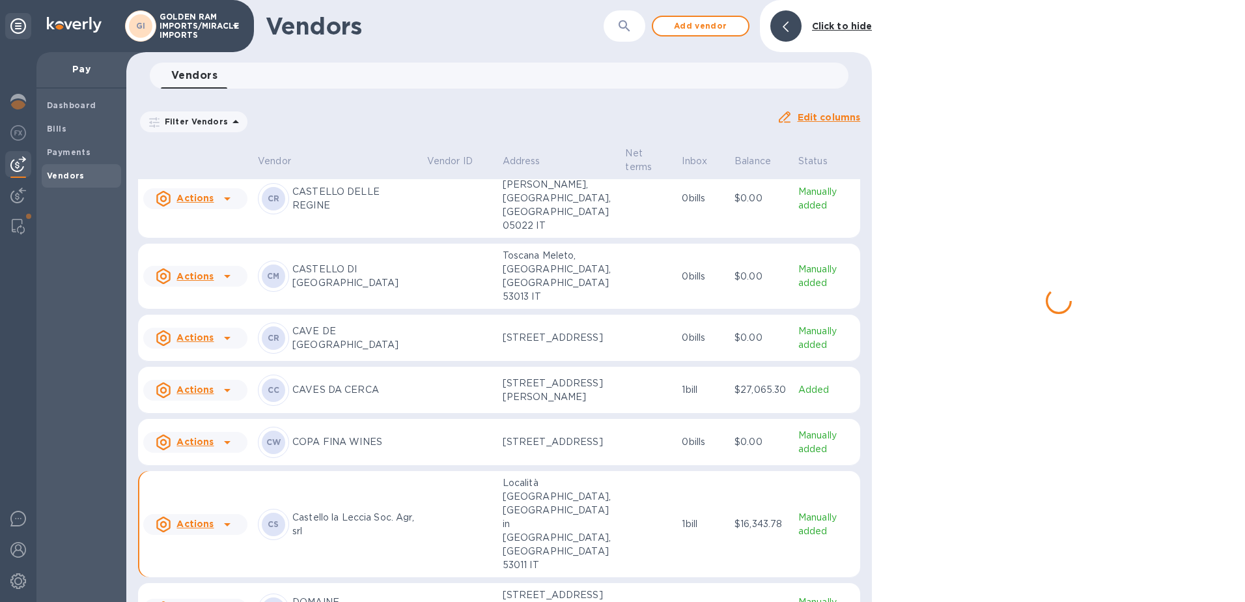
scroll to position [958, 0]
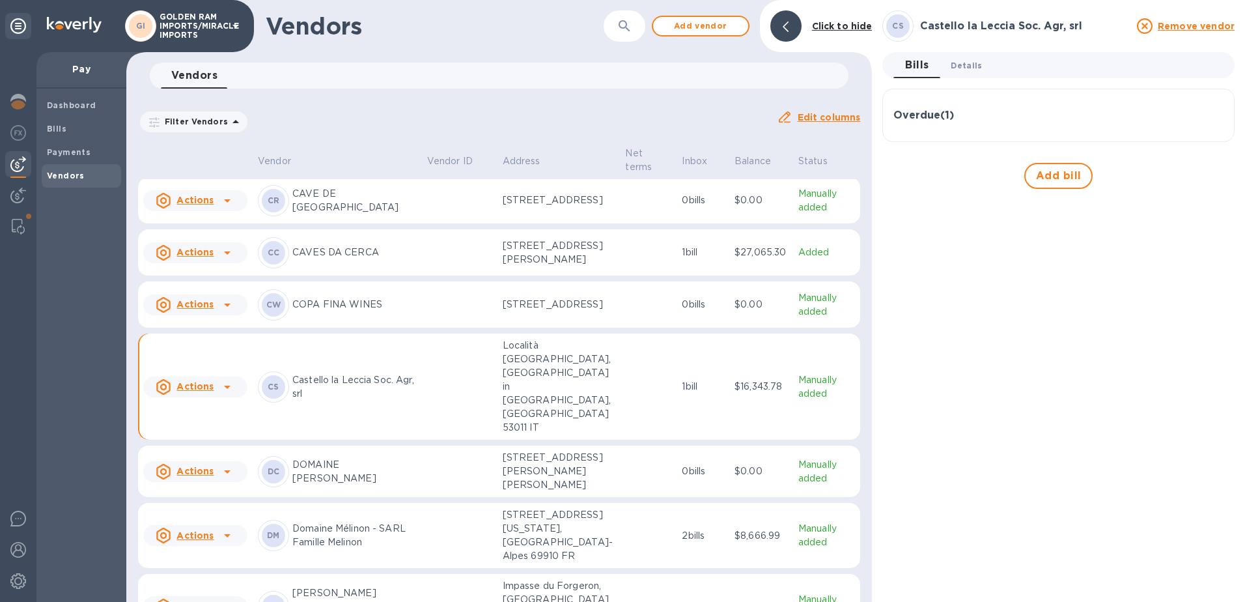
click at [961, 66] on span "Details 0" at bounding box center [966, 66] width 31 height 14
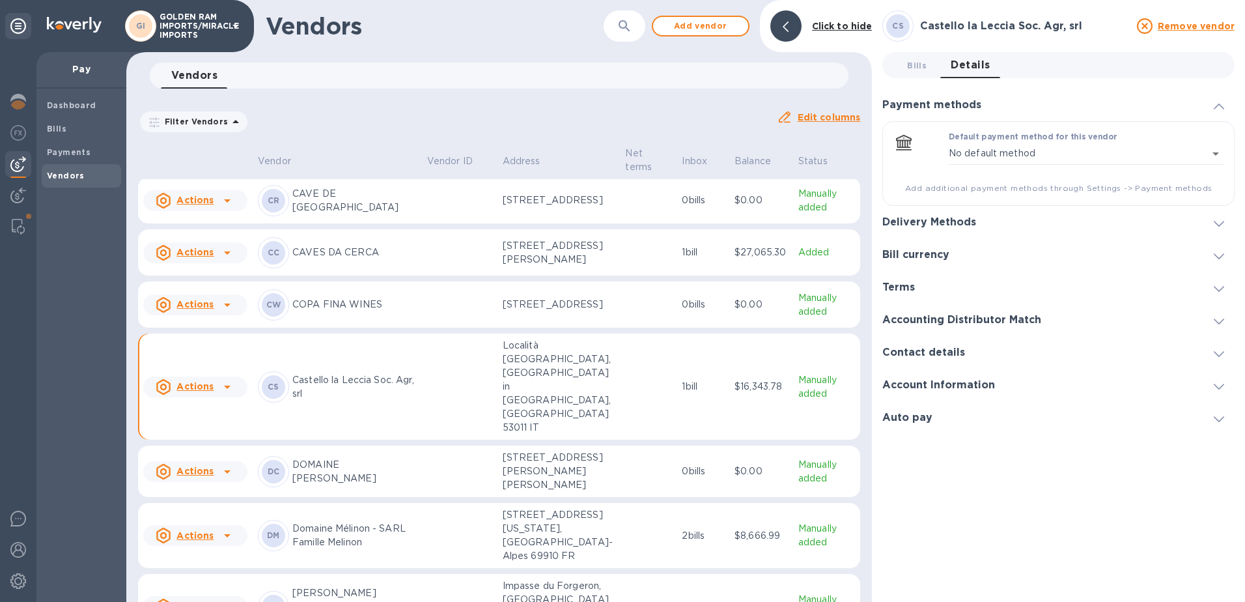
click at [1218, 221] on icon at bounding box center [1219, 224] width 10 height 6
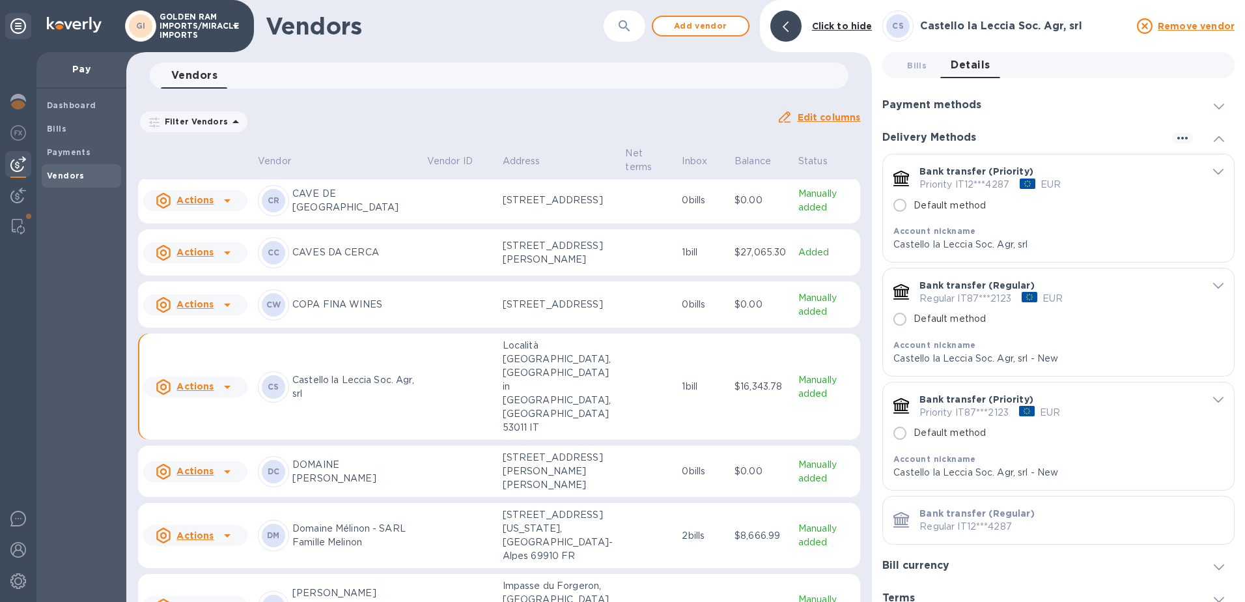
click at [1213, 174] on span "default-method" at bounding box center [1218, 171] width 10 height 12
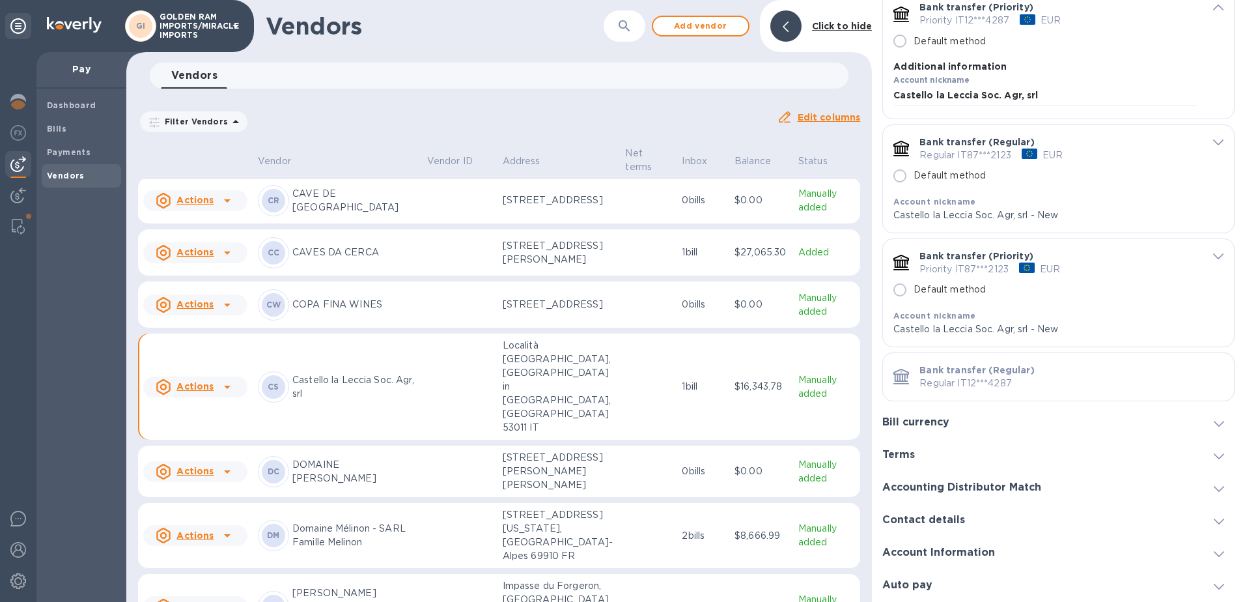
scroll to position [313, 0]
click at [935, 540] on link "Archive" at bounding box center [932, 545] width 36 height 10
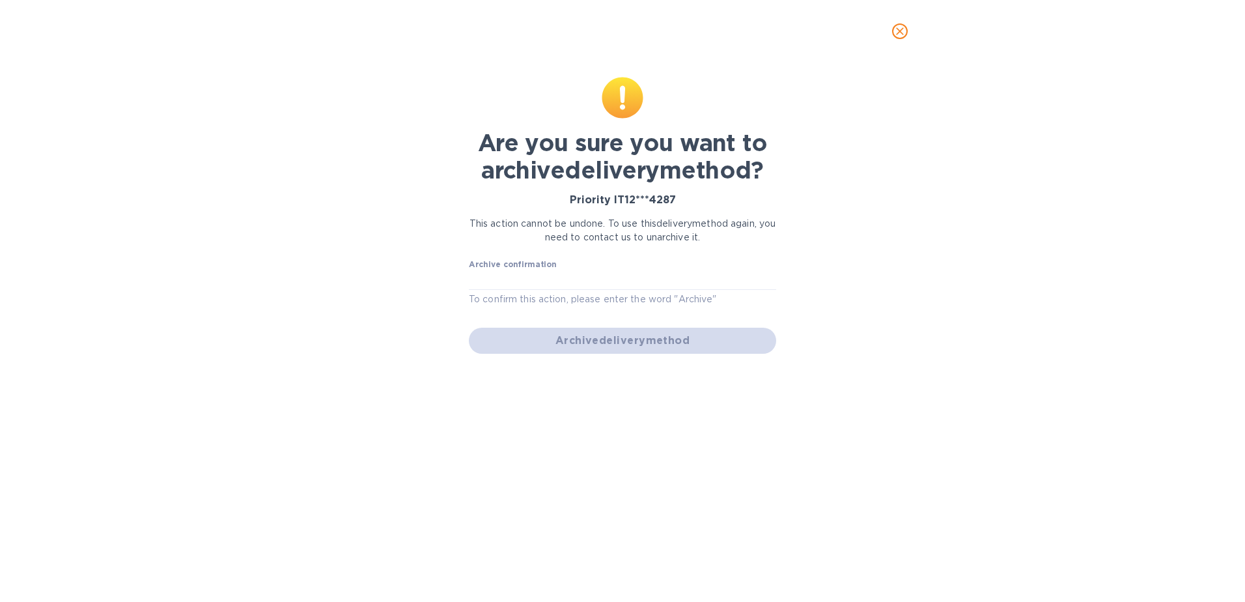
click at [582, 268] on div "Archive confirmation To confirm this action, please enter the word "Archive"" at bounding box center [622, 283] width 307 height 47
click at [576, 280] on input "text" at bounding box center [622, 280] width 307 height 20
type input "Archive"
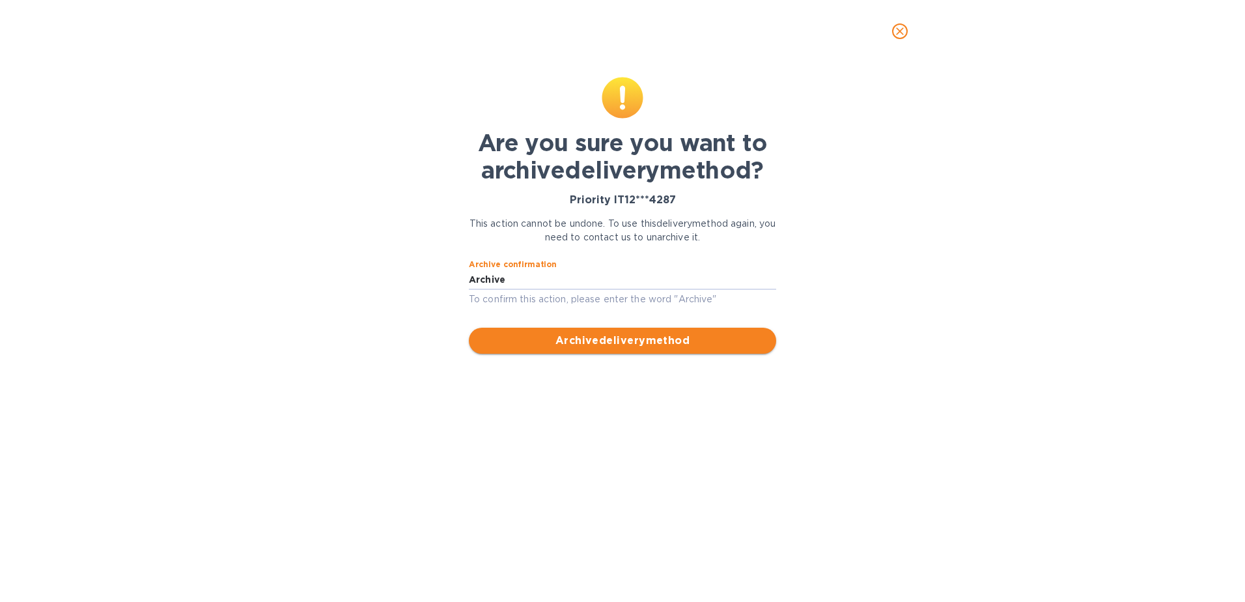
click at [609, 341] on span "Archive delivery method" at bounding box center [622, 341] width 286 height 16
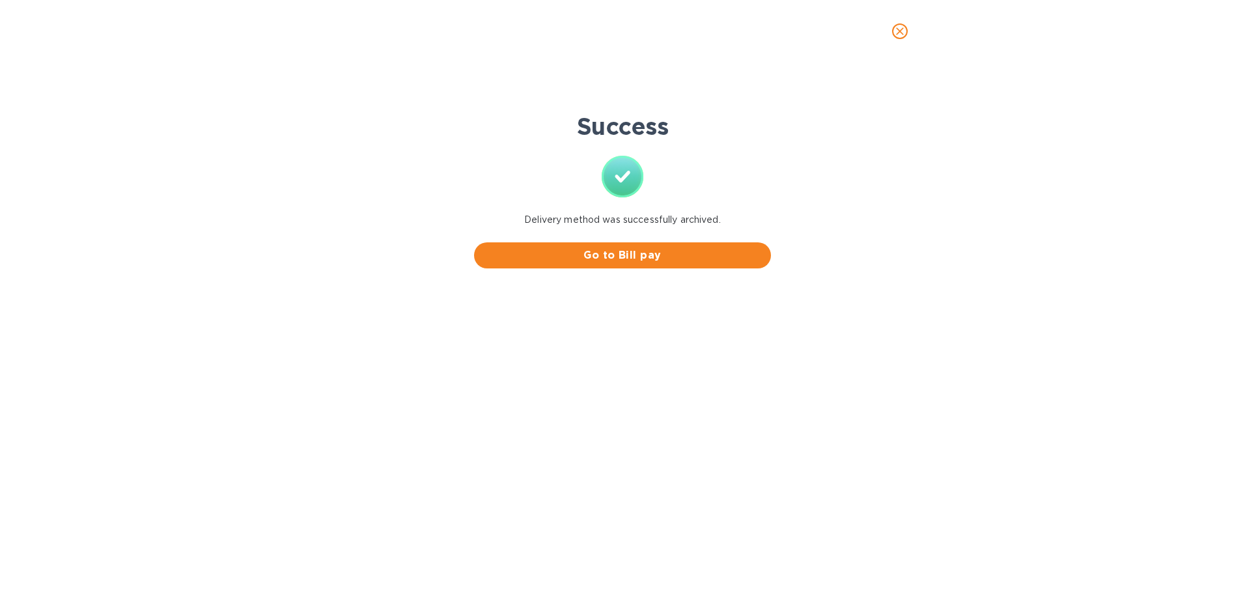
scroll to position [0, 0]
click at [904, 36] on icon "close" at bounding box center [899, 31] width 13 height 13
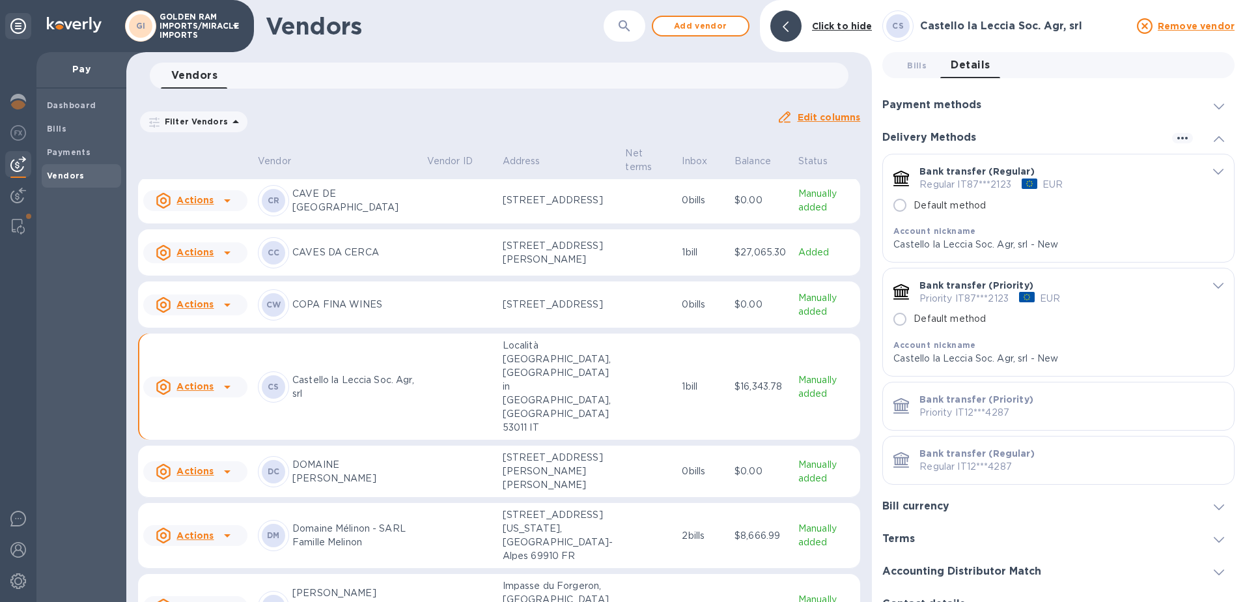
scroll to position [83, 0]
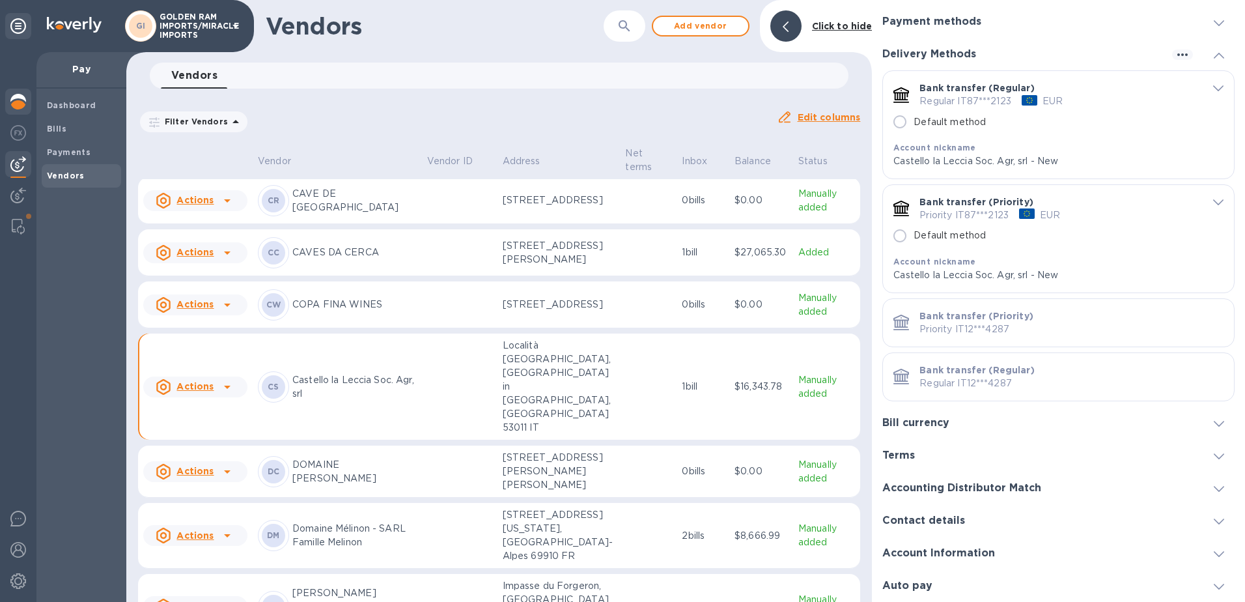
click at [12, 102] on img at bounding box center [18, 102] width 16 height 16
